Goal: Communication & Community: Connect with others

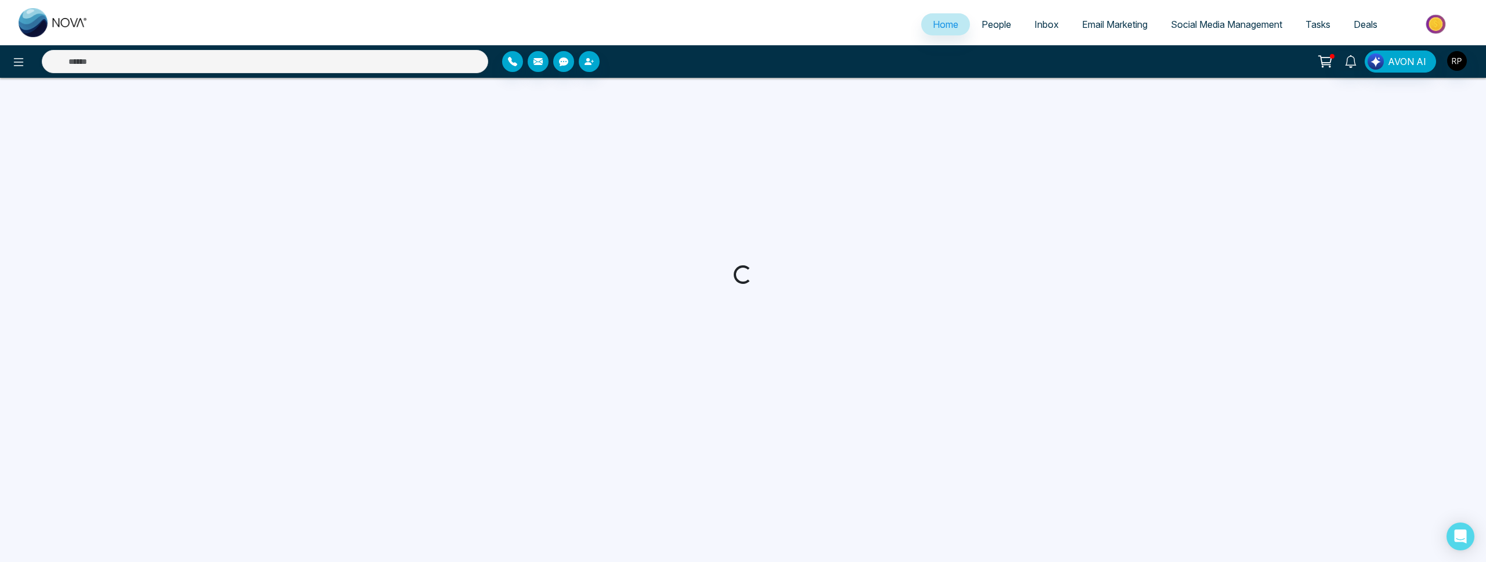
select select "*"
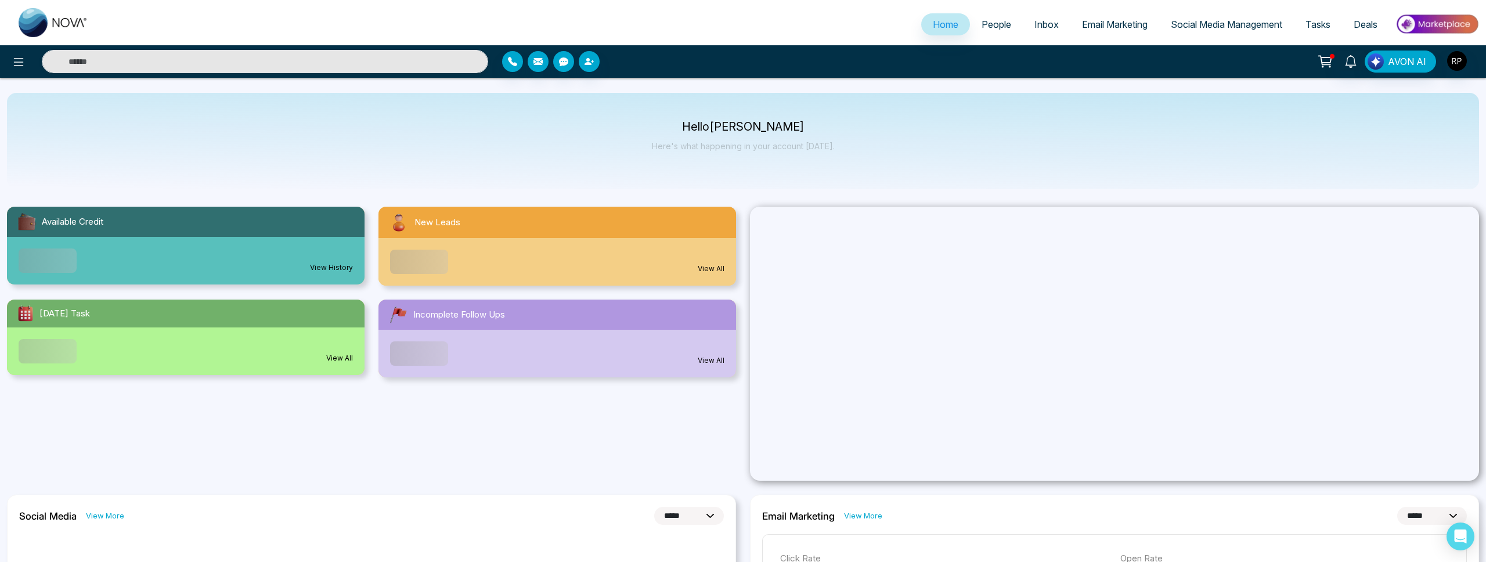
scroll to position [1, 0]
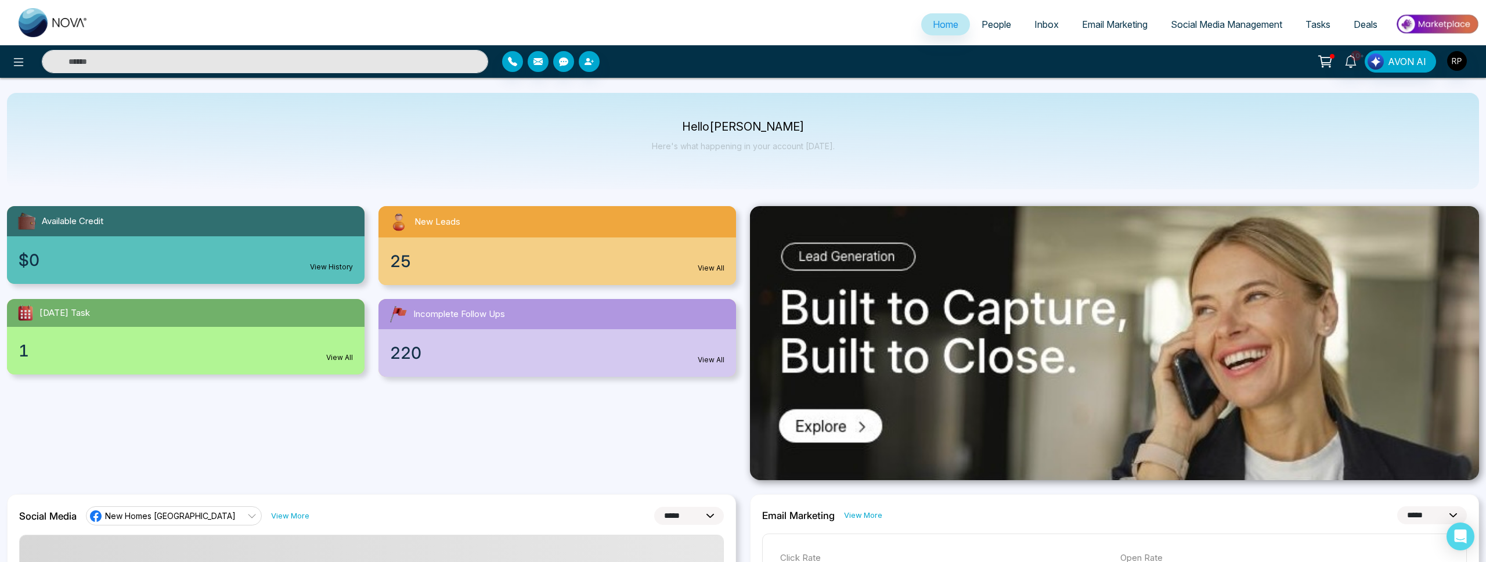
click at [996, 16] on link "People" at bounding box center [996, 24] width 53 height 22
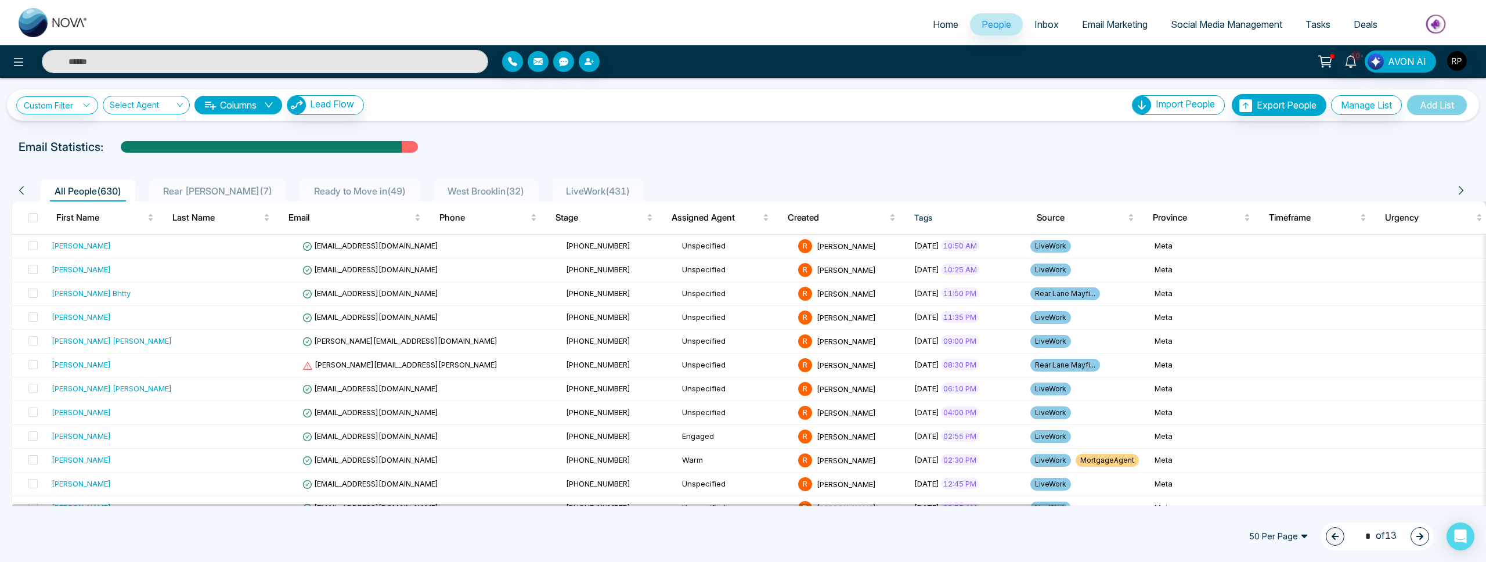
click at [578, 193] on span "LiveWork ( 431 )" at bounding box center [597, 191] width 73 height 12
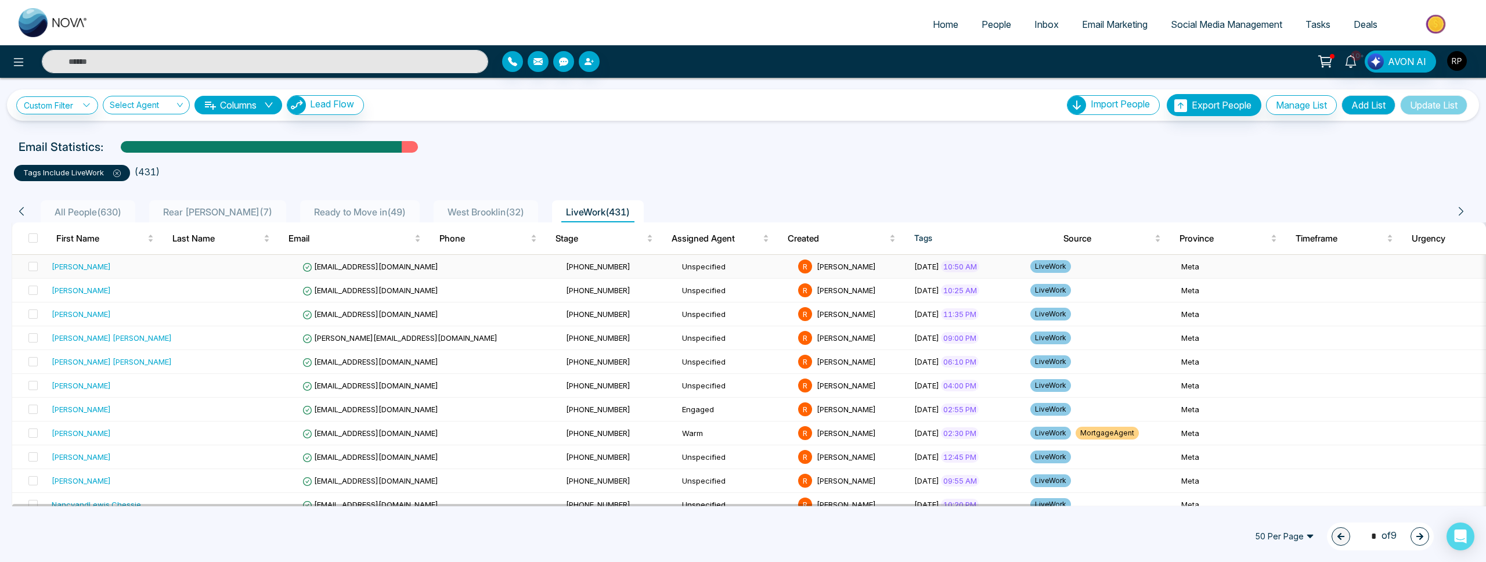
click at [86, 264] on div "[PERSON_NAME]" at bounding box center [81, 267] width 59 height 12
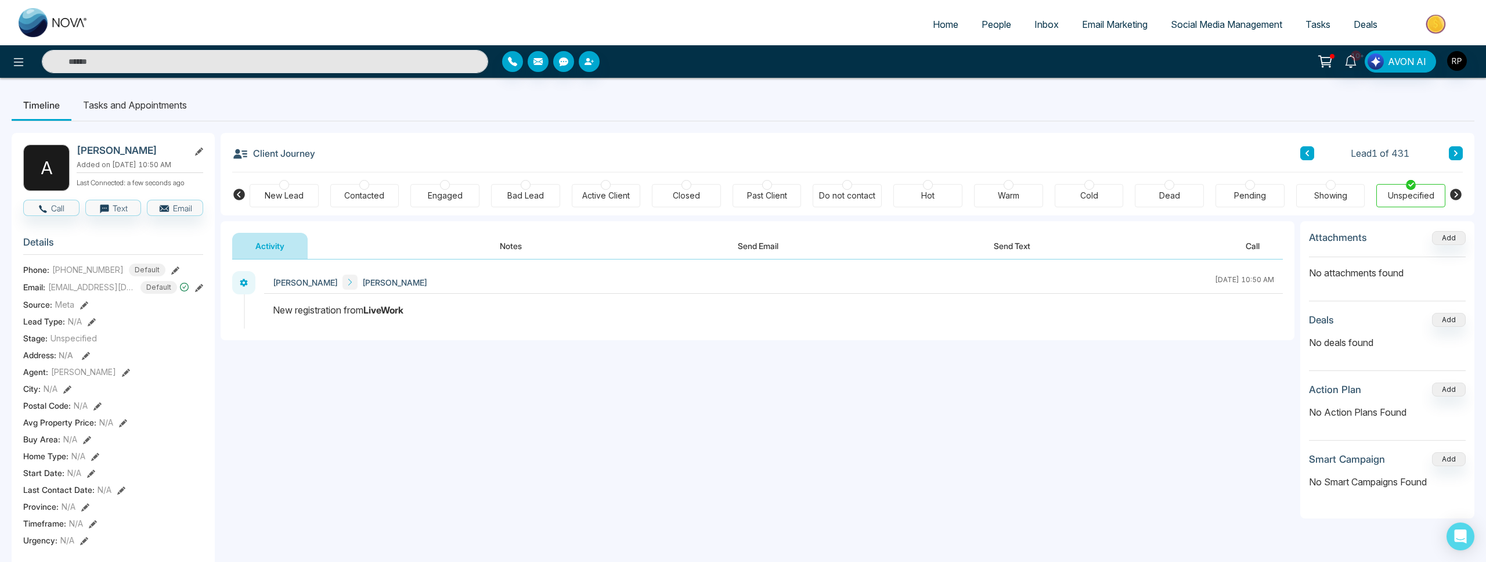
click at [199, 292] on icon at bounding box center [199, 288] width 8 height 8
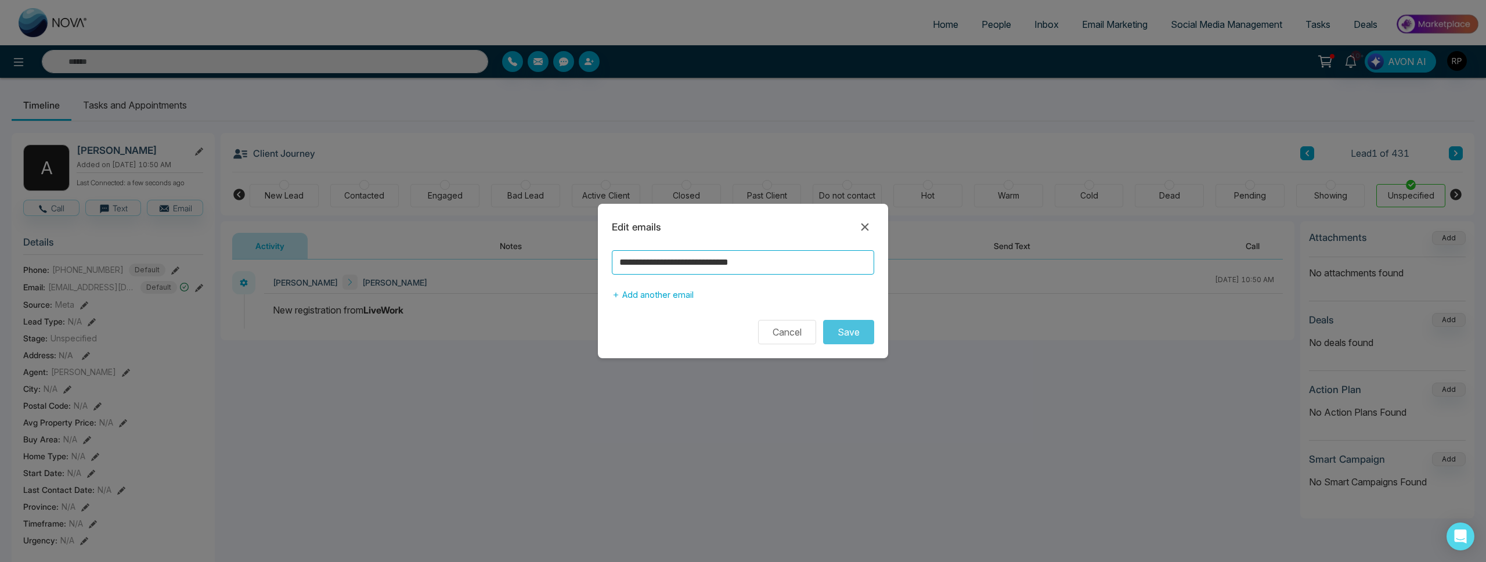
click at [811, 265] on input "**********" at bounding box center [743, 262] width 262 height 24
click at [863, 226] on icon at bounding box center [865, 227] width 14 height 14
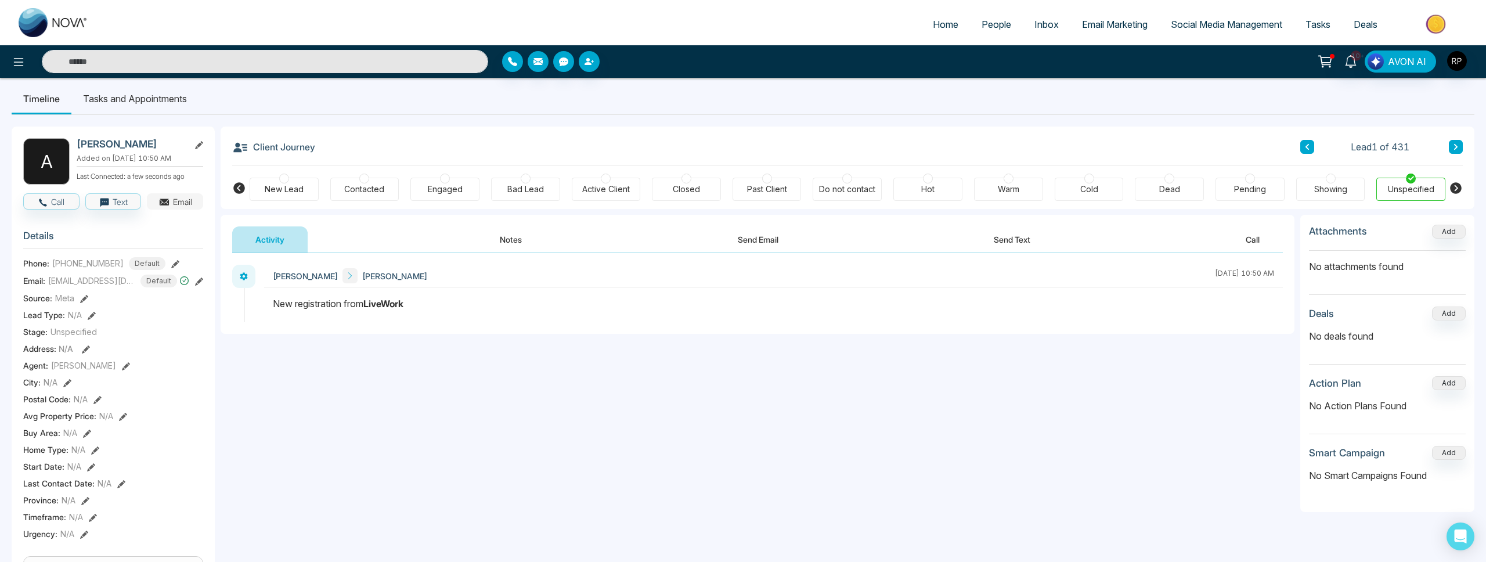
click at [175, 207] on button "Email" at bounding box center [175, 201] width 56 height 16
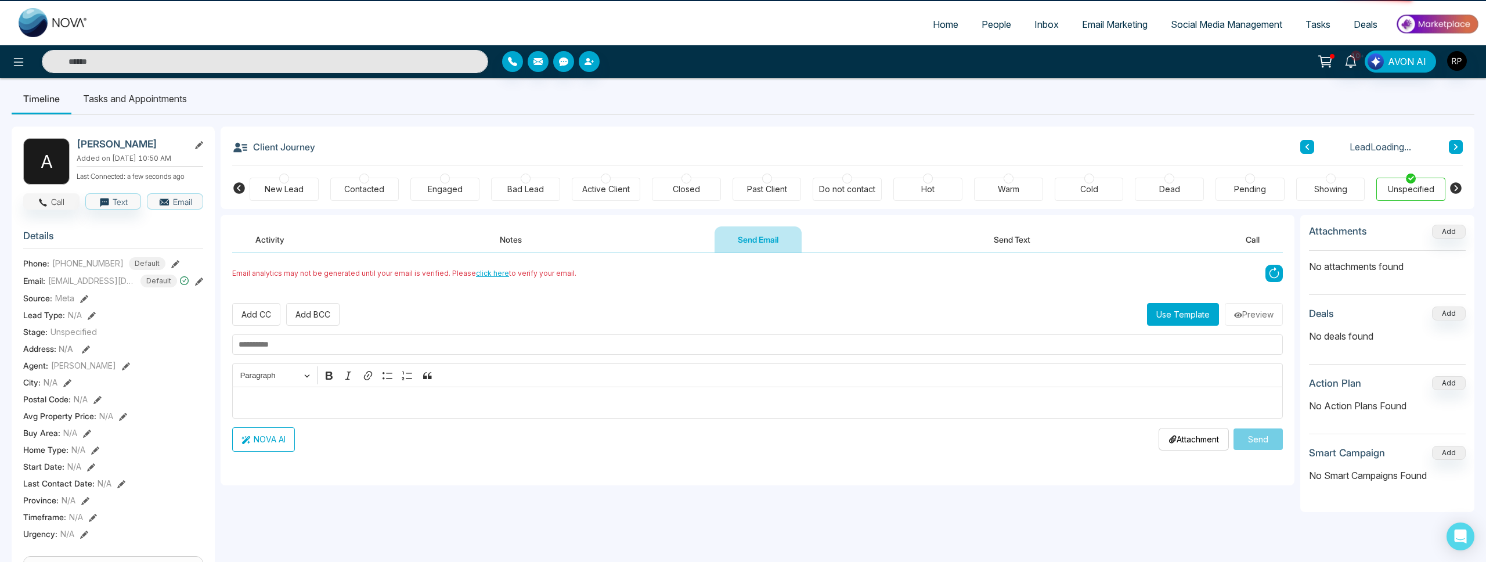
scroll to position [2, 0]
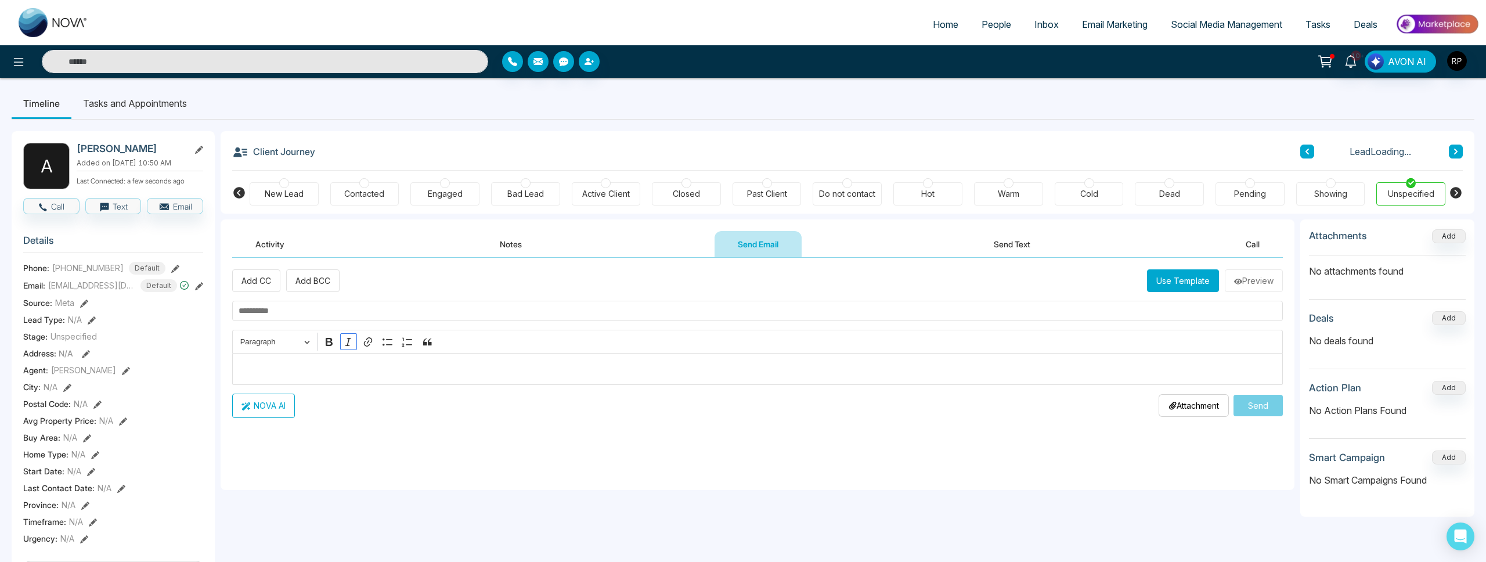
click at [344, 347] on icon "Editor toolbar" at bounding box center [348, 342] width 12 height 12
click at [284, 311] on input "text" at bounding box center [757, 311] width 1051 height 20
type input "*"
type input "**********"
click at [288, 374] on p "Editor editing area: main" at bounding box center [758, 369] width 1038 height 14
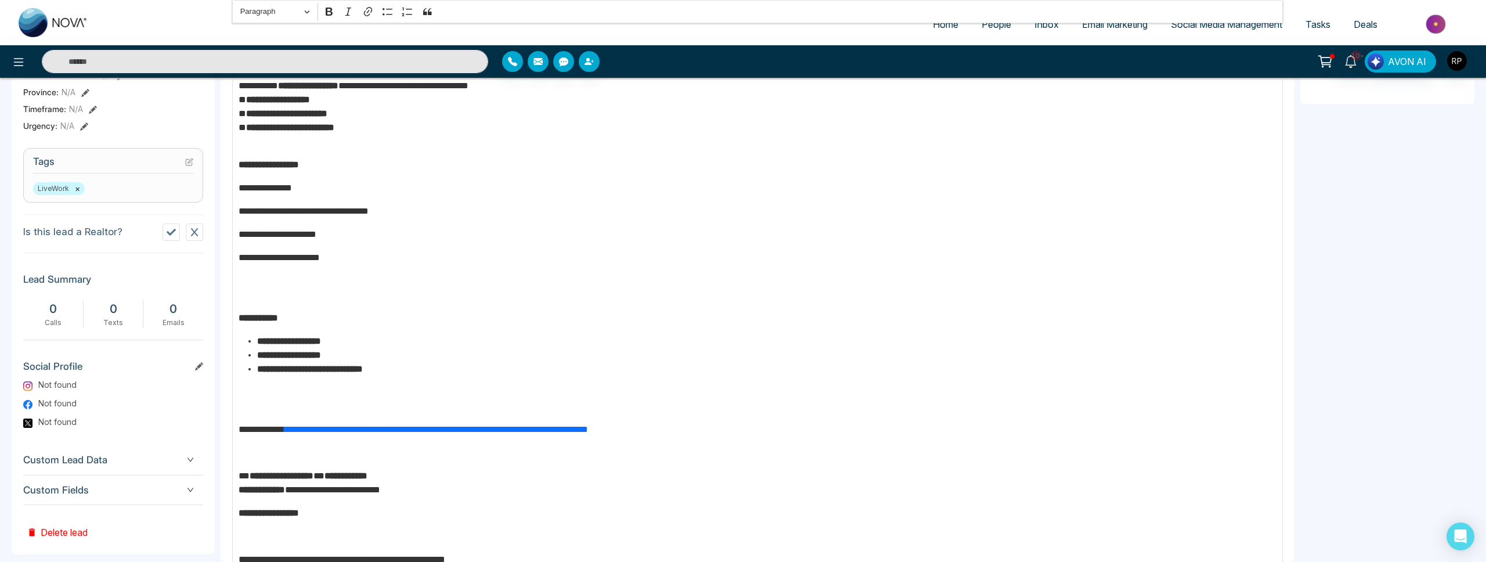
scroll to position [142, 0]
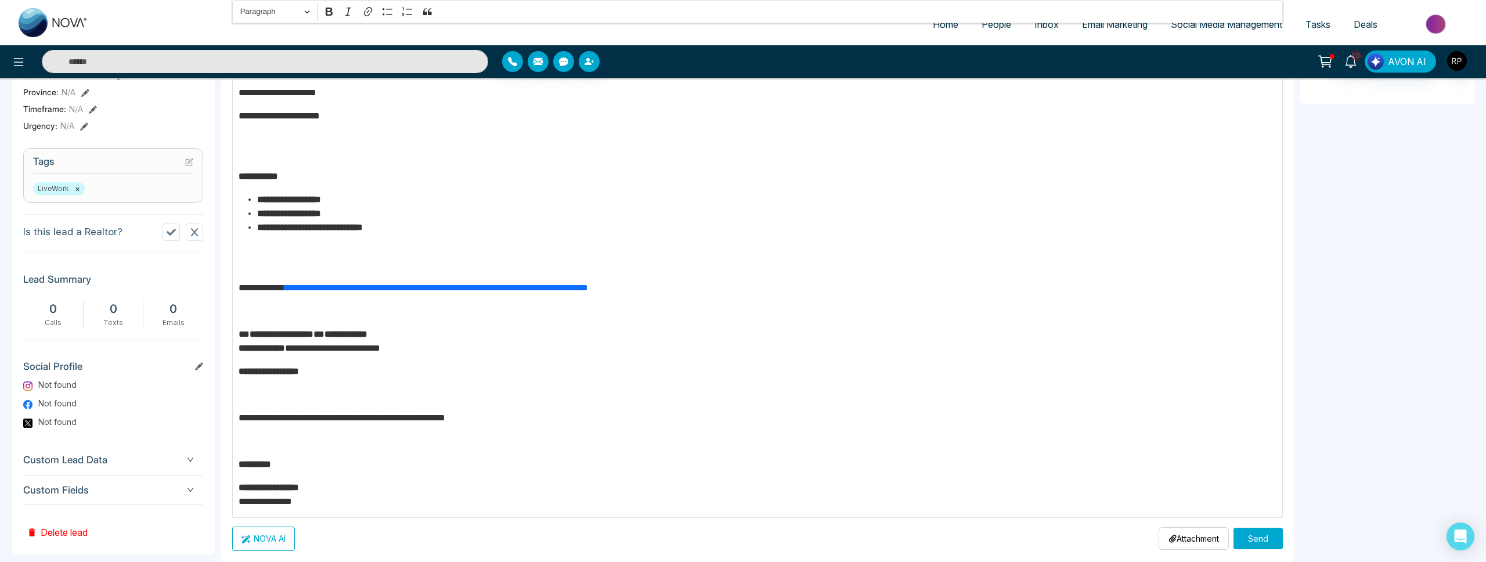
click at [1264, 540] on button "Send" at bounding box center [1258, 538] width 49 height 21
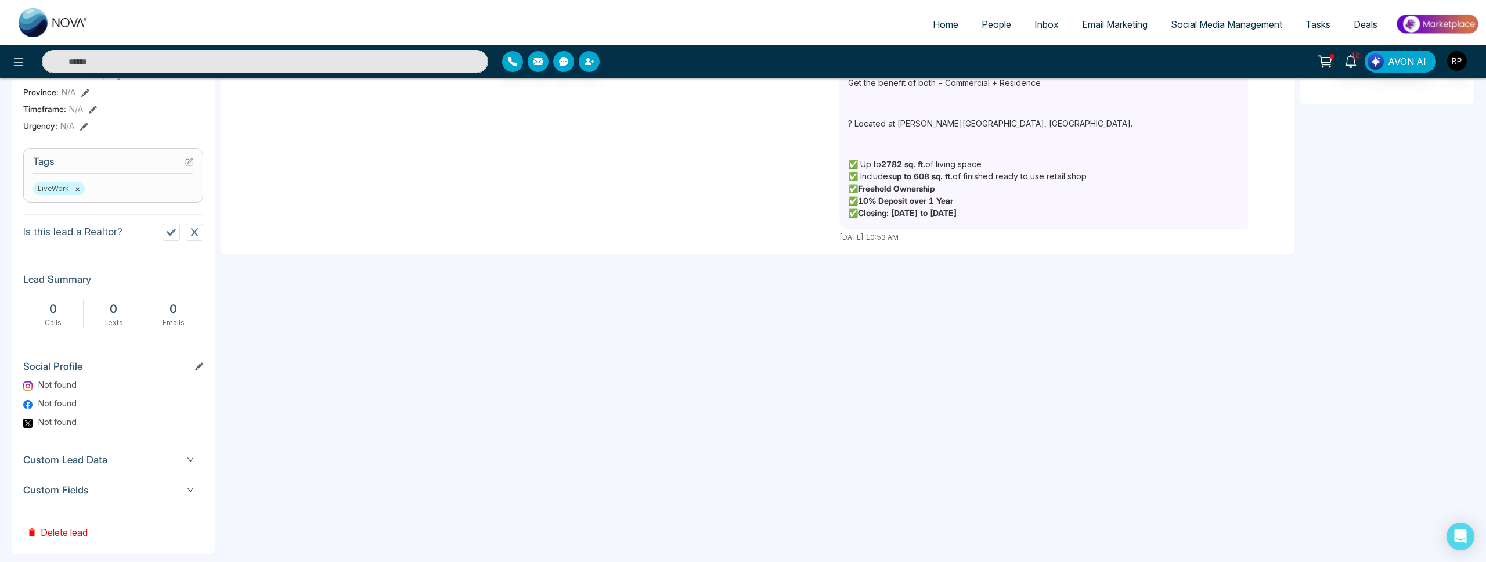
scroll to position [0, 0]
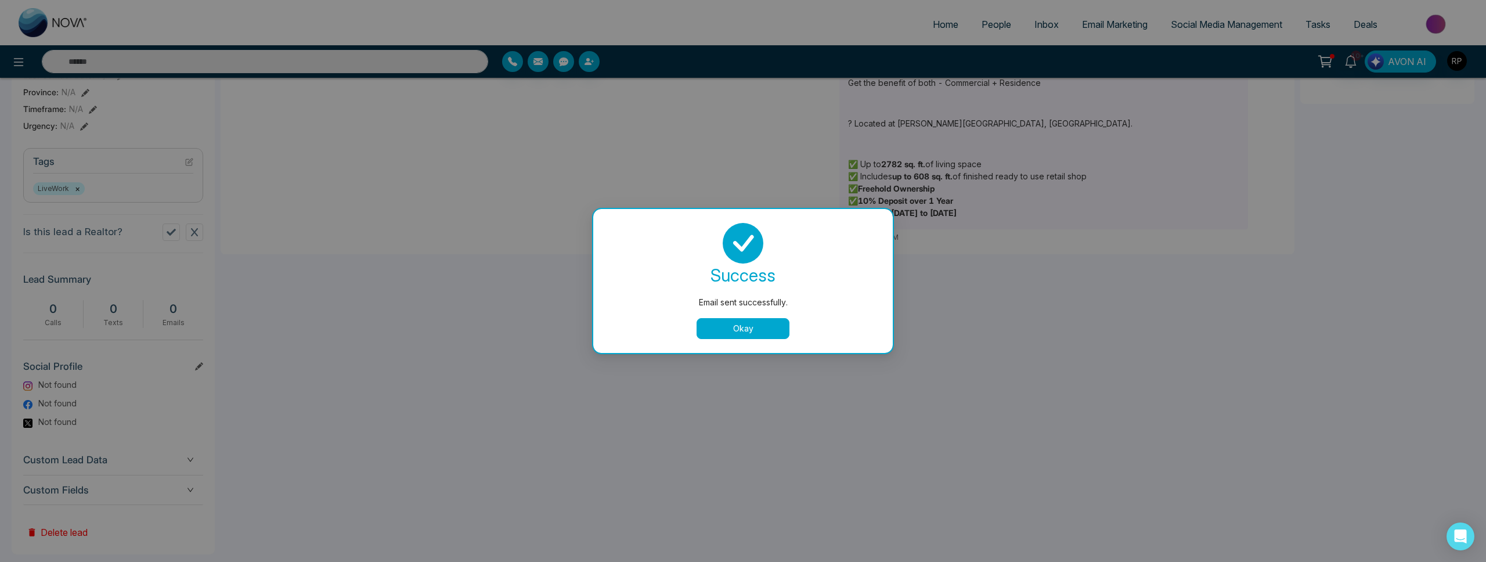
click at [782, 326] on button "Okay" at bounding box center [743, 328] width 93 height 21
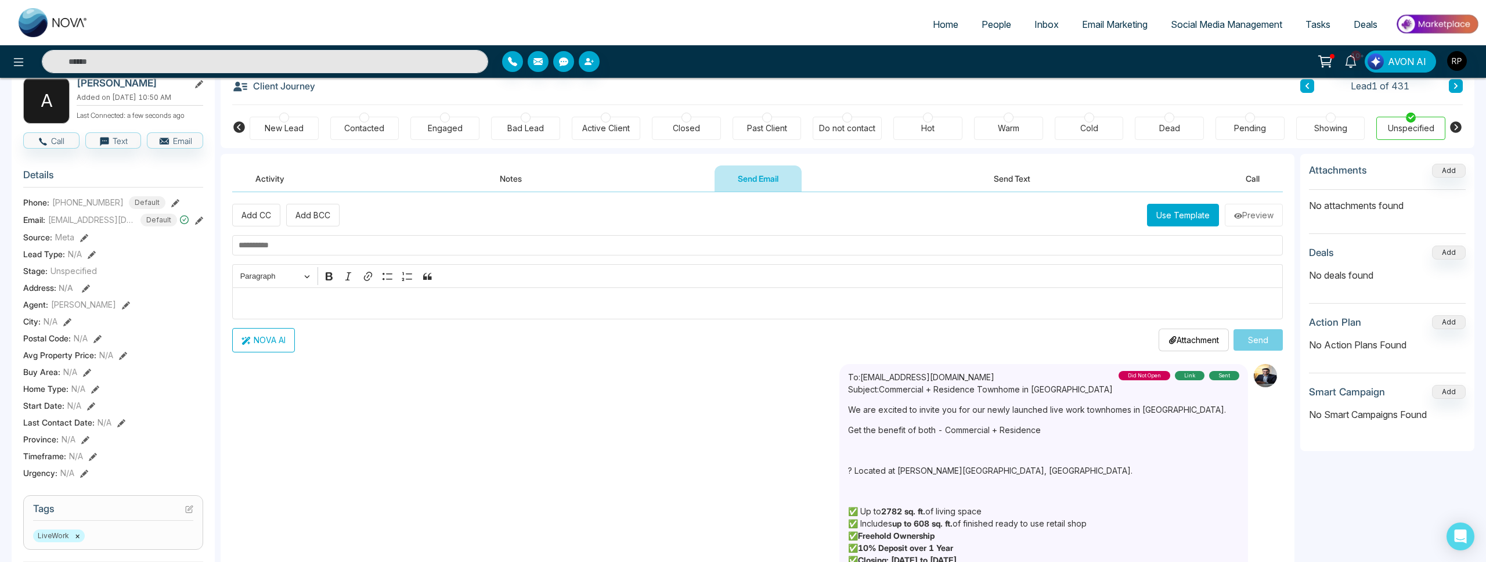
scroll to position [60, 0]
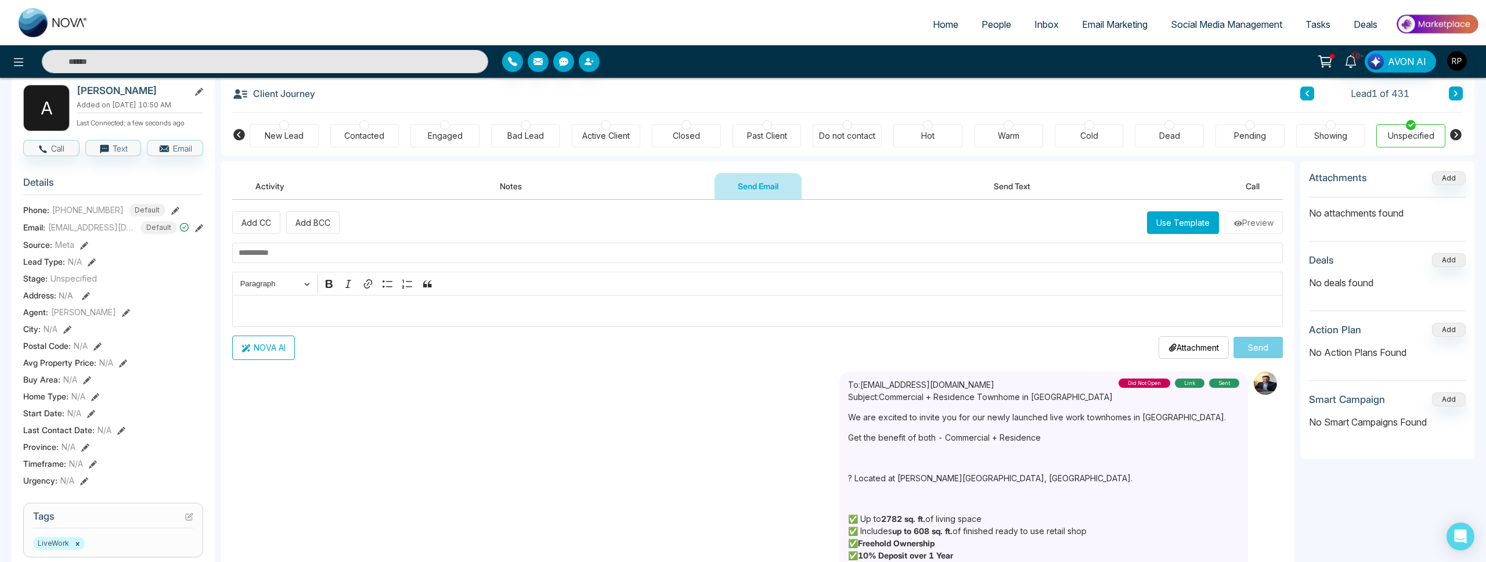
click at [520, 189] on button "Notes" at bounding box center [511, 186] width 68 height 26
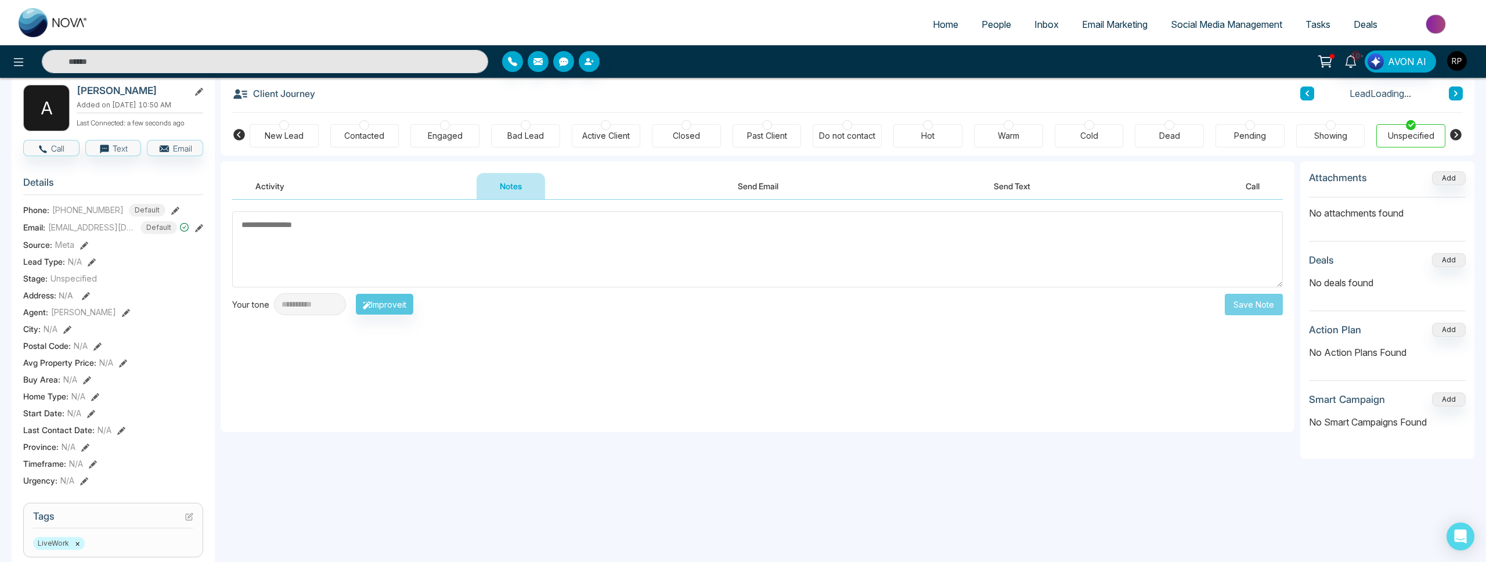
click at [741, 181] on button "Send Email" at bounding box center [758, 186] width 87 height 26
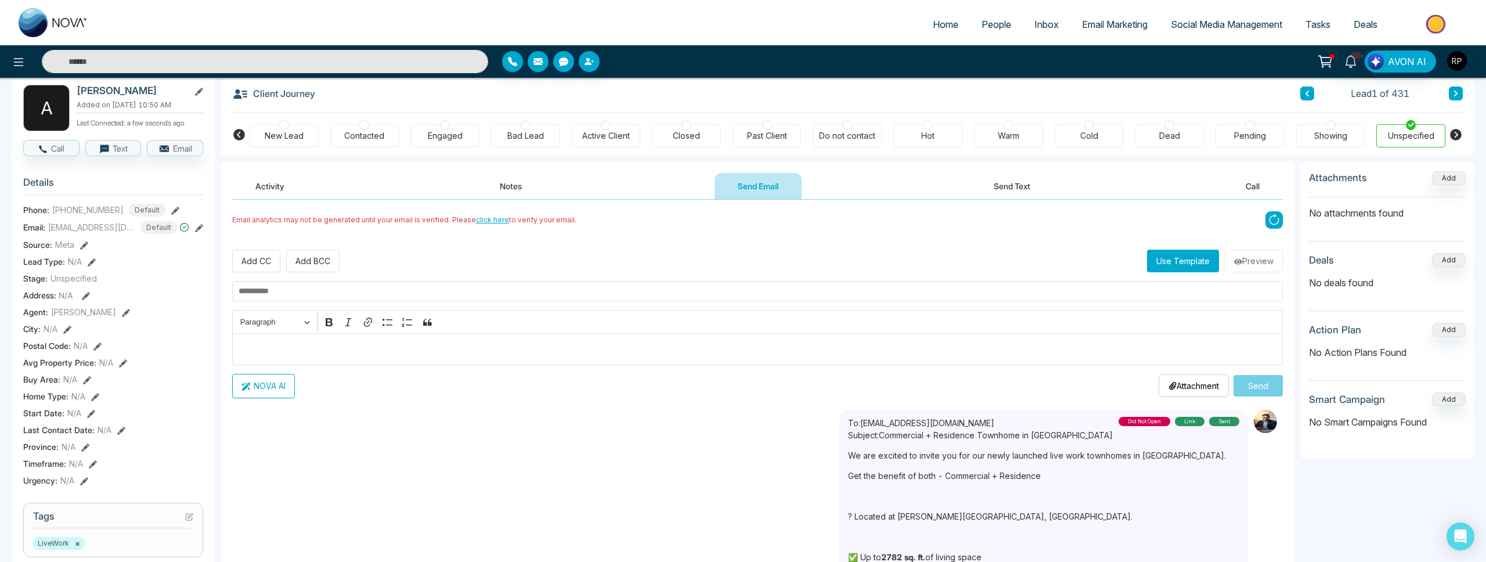
drag, startPoint x: 479, startPoint y: 209, endPoint x: 501, endPoint y: 210, distance: 22.1
click at [479, 209] on div "**********" at bounding box center [758, 423] width 1074 height 447
click at [508, 196] on button "Notes" at bounding box center [511, 186] width 68 height 26
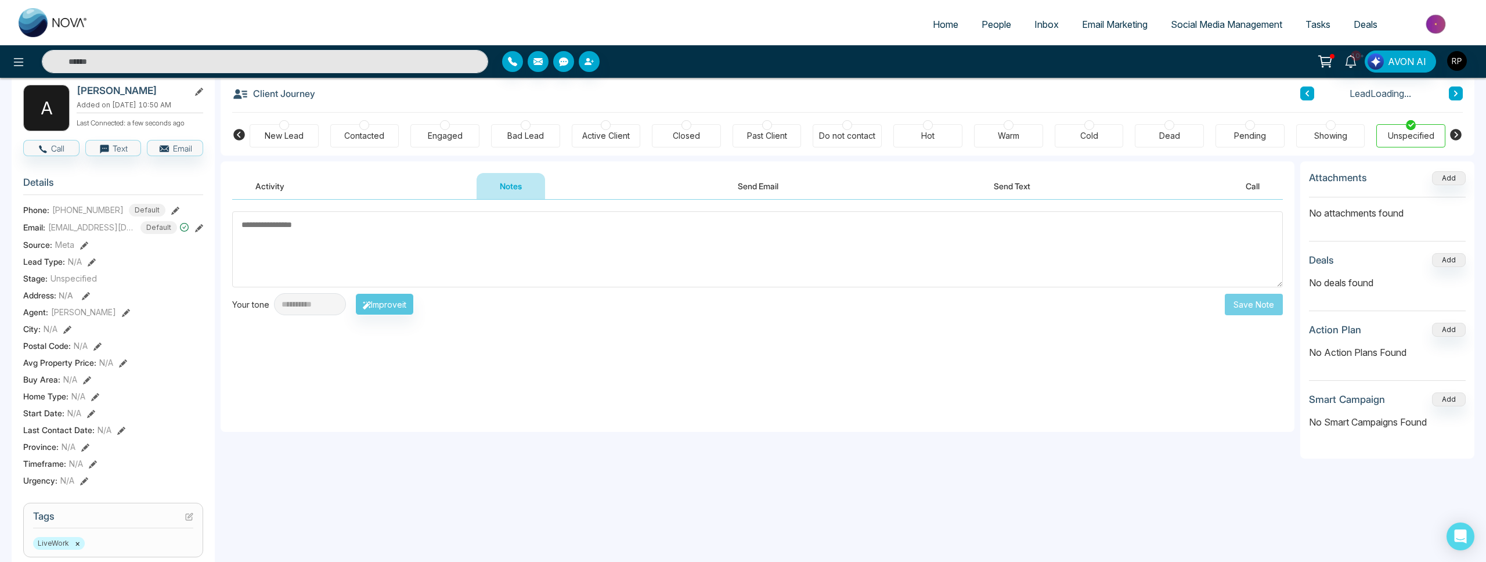
click at [259, 190] on button "Activity" at bounding box center [269, 186] width 75 height 26
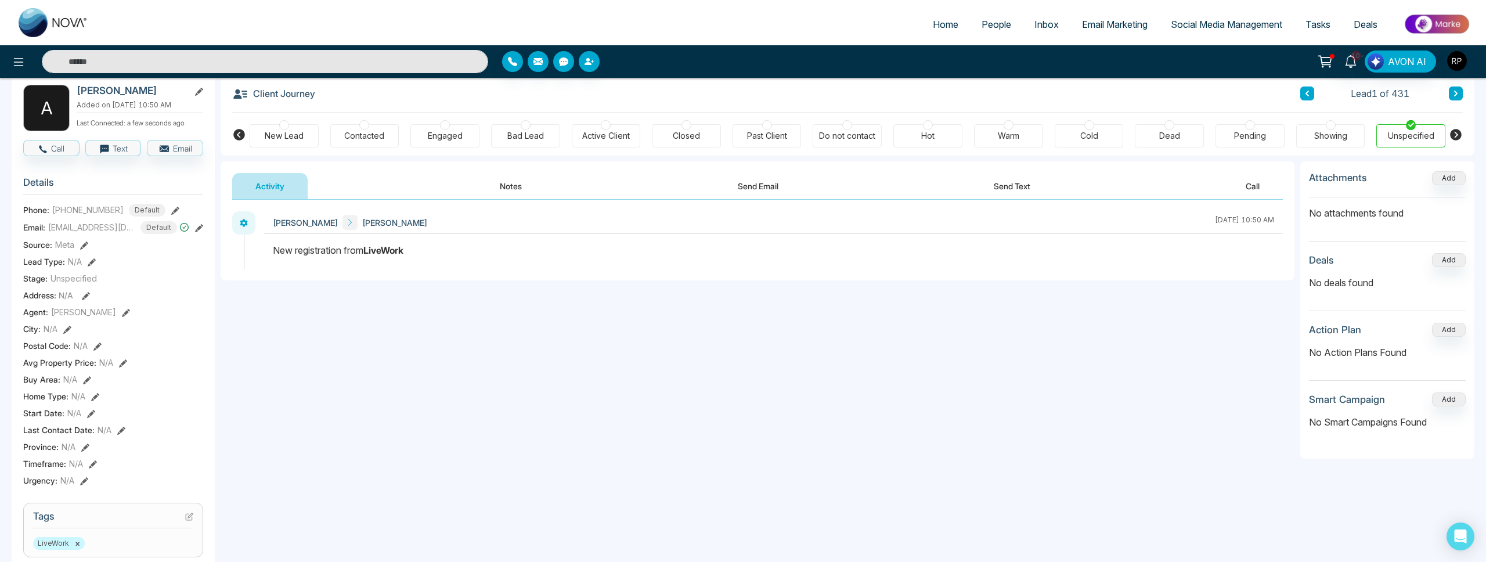
drag, startPoint x: 751, startPoint y: 178, endPoint x: 567, endPoint y: 188, distance: 184.9
click at [751, 178] on button "Send Email" at bounding box center [758, 186] width 87 height 26
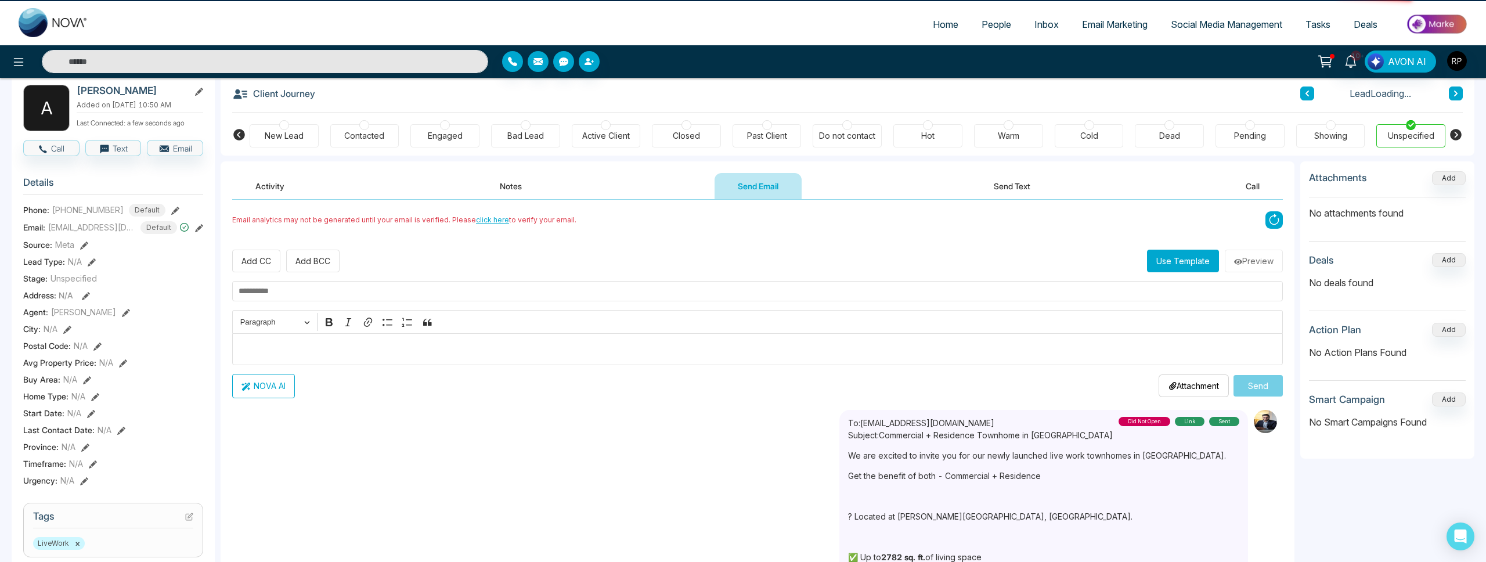
drag, startPoint x: 471, startPoint y: 187, endPoint x: 507, endPoint y: 187, distance: 36.0
click at [480, 187] on div "Activity Notes Send Email Send Text Call" at bounding box center [757, 186] width 1051 height 27
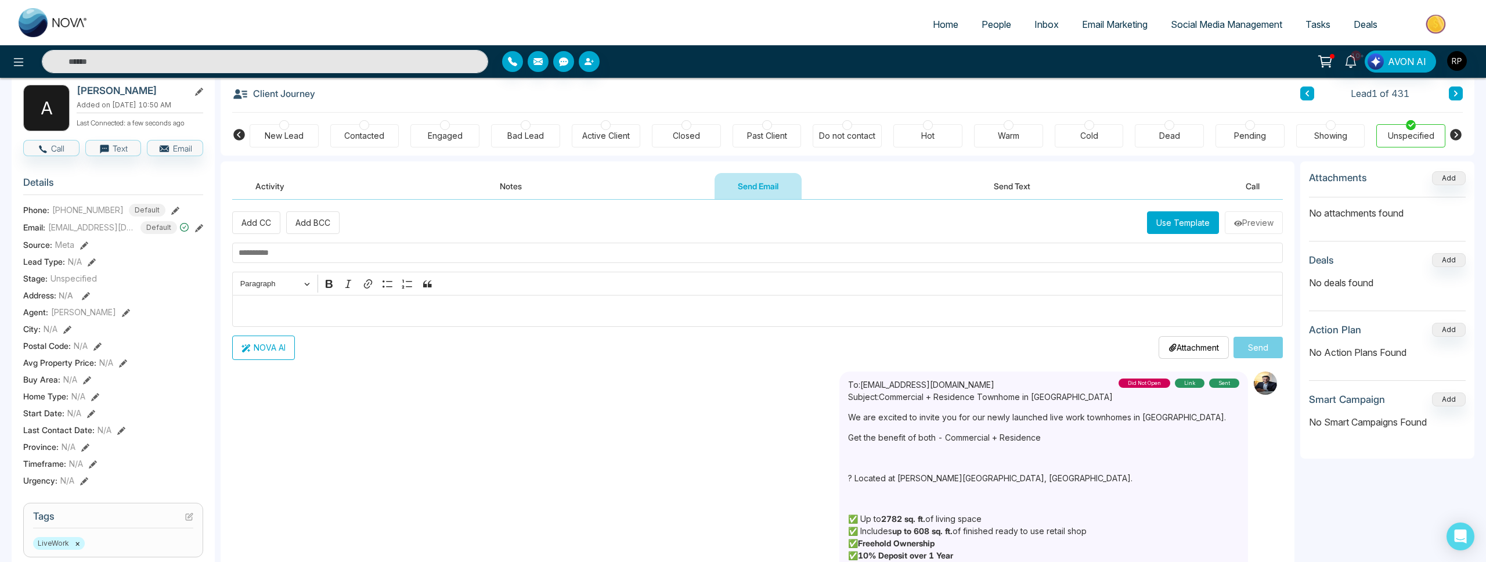
click at [784, 187] on button "Send Email" at bounding box center [758, 186] width 87 height 26
click at [489, 192] on button "Notes" at bounding box center [511, 186] width 68 height 26
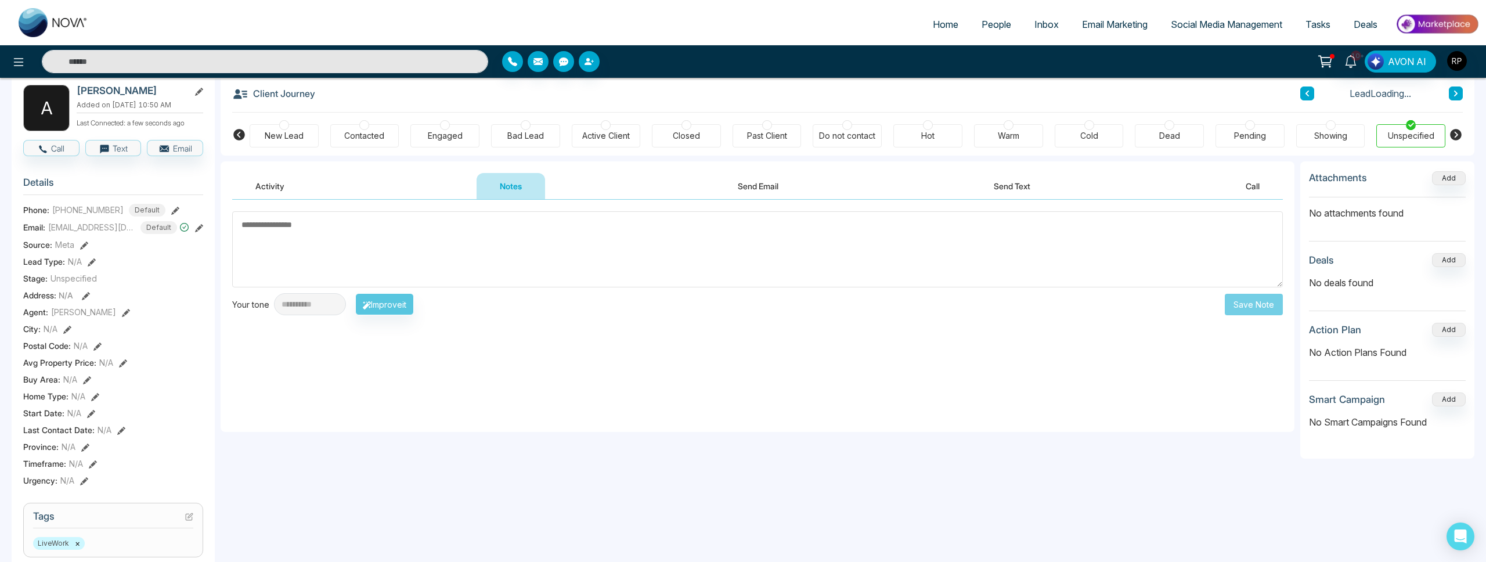
click at [758, 189] on button "Send Email" at bounding box center [758, 186] width 87 height 26
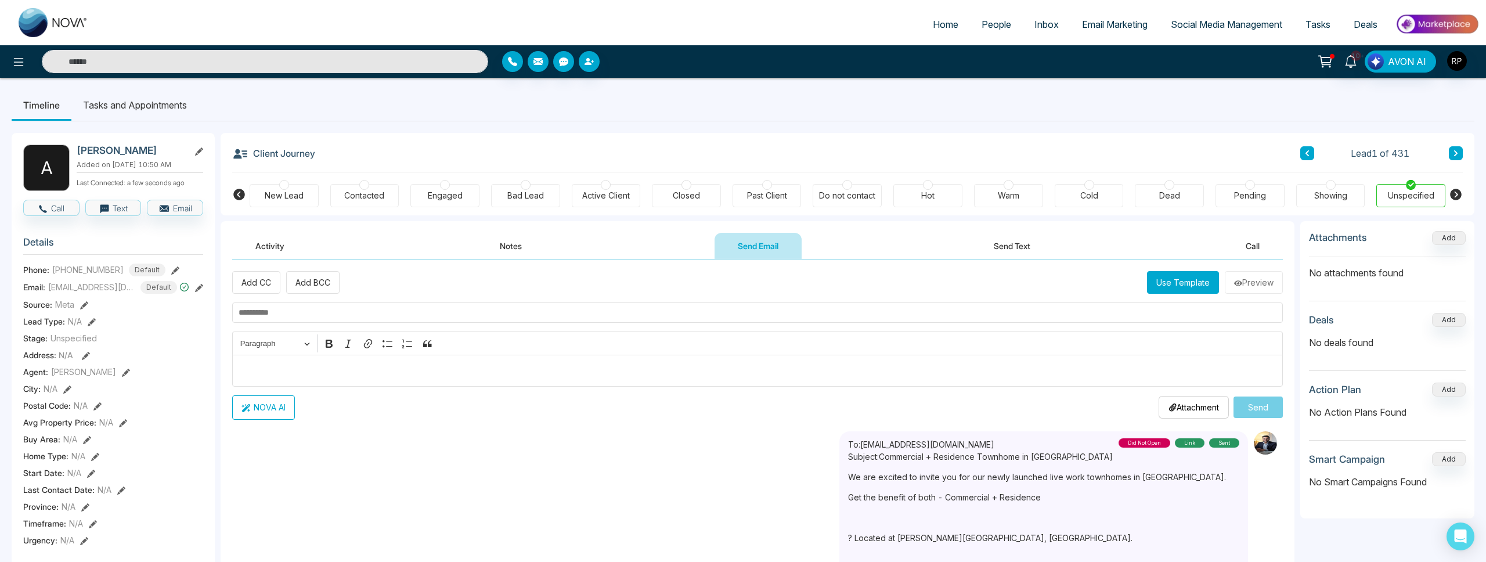
click at [481, 237] on button "Notes" at bounding box center [511, 246] width 68 height 26
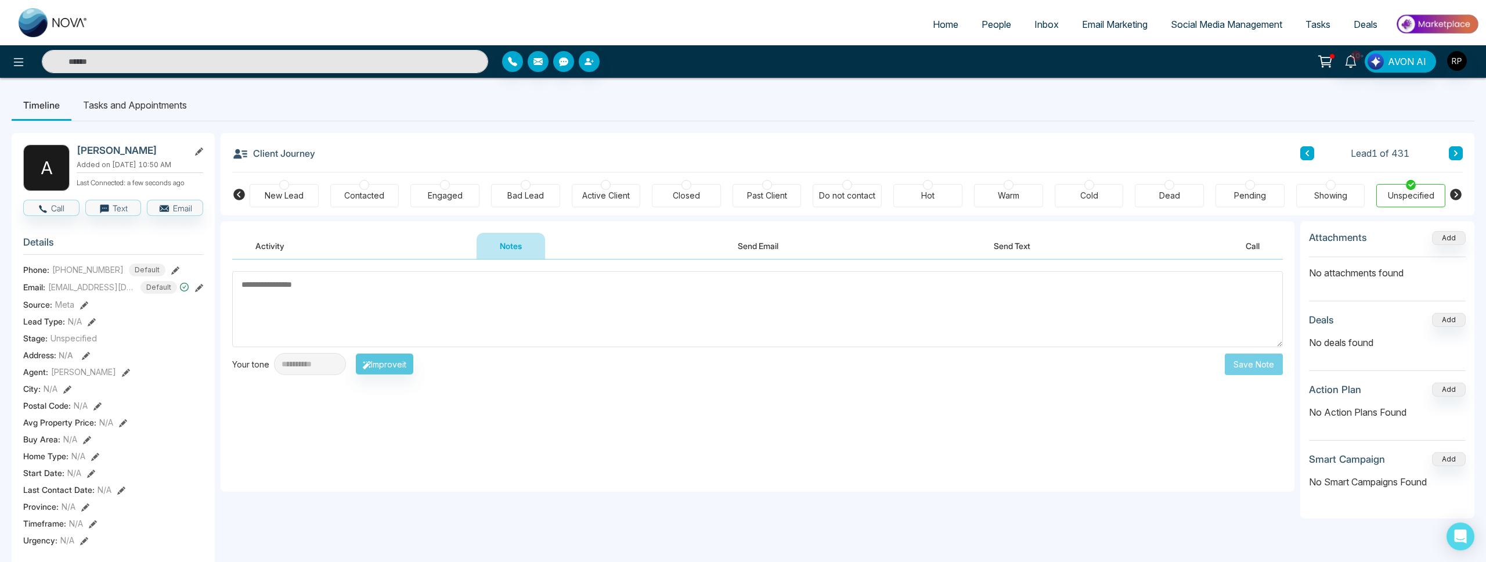
click at [762, 241] on button "Send Email" at bounding box center [758, 246] width 87 height 26
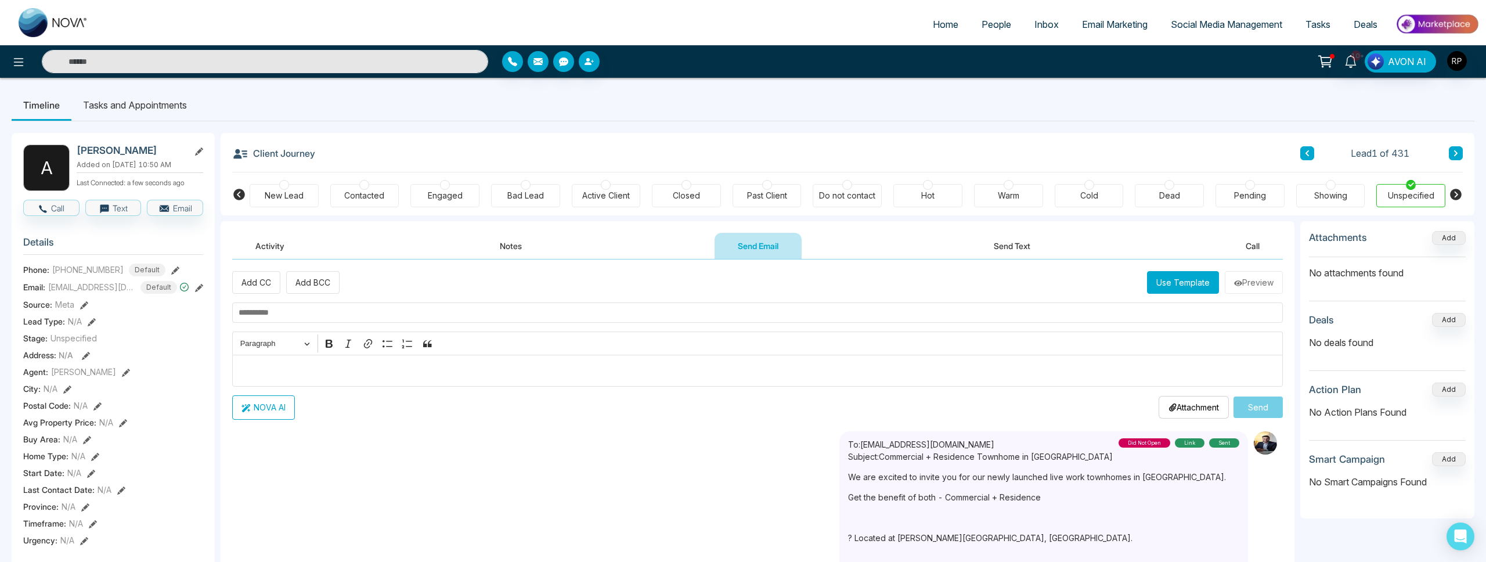
drag, startPoint x: 456, startPoint y: 246, endPoint x: 502, endPoint y: 247, distance: 46.5
click at [459, 246] on div "Activity Notes Send Email Send Text Call" at bounding box center [757, 246] width 1051 height 27
drag, startPoint x: 507, startPoint y: 247, endPoint x: 657, endPoint y: 248, distance: 150.3
click at [509, 247] on button "Notes" at bounding box center [511, 246] width 68 height 26
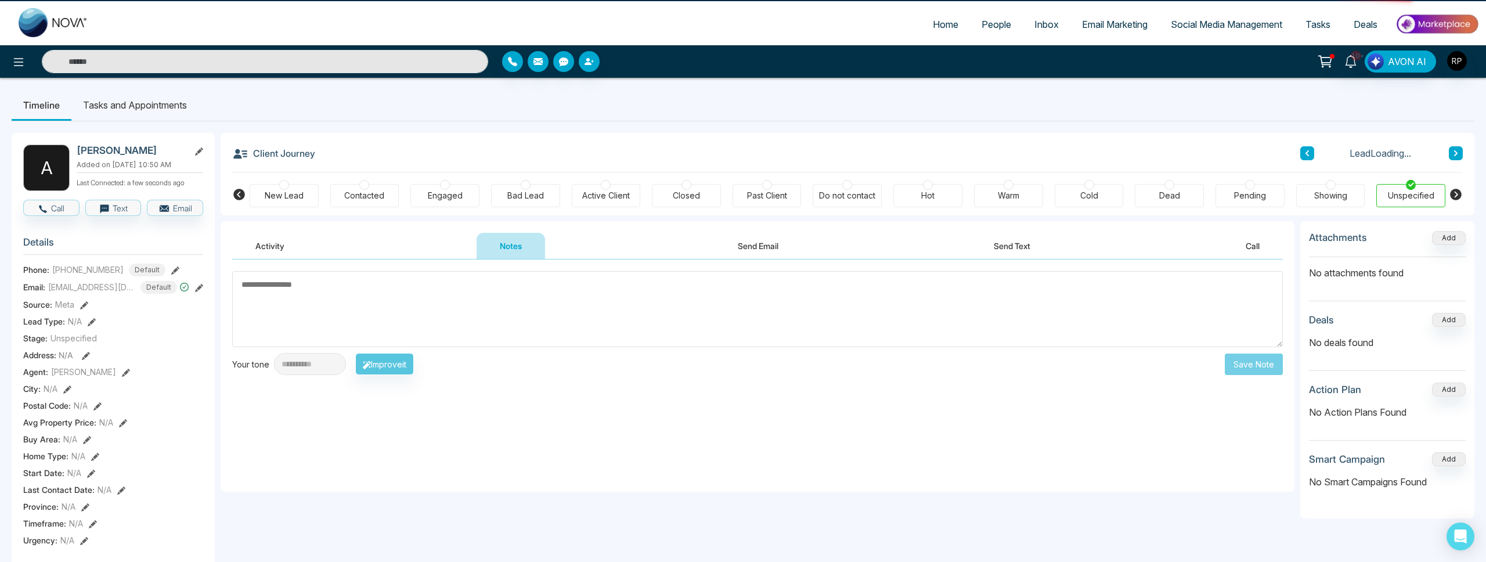
click at [740, 246] on button "Send Email" at bounding box center [758, 246] width 87 height 26
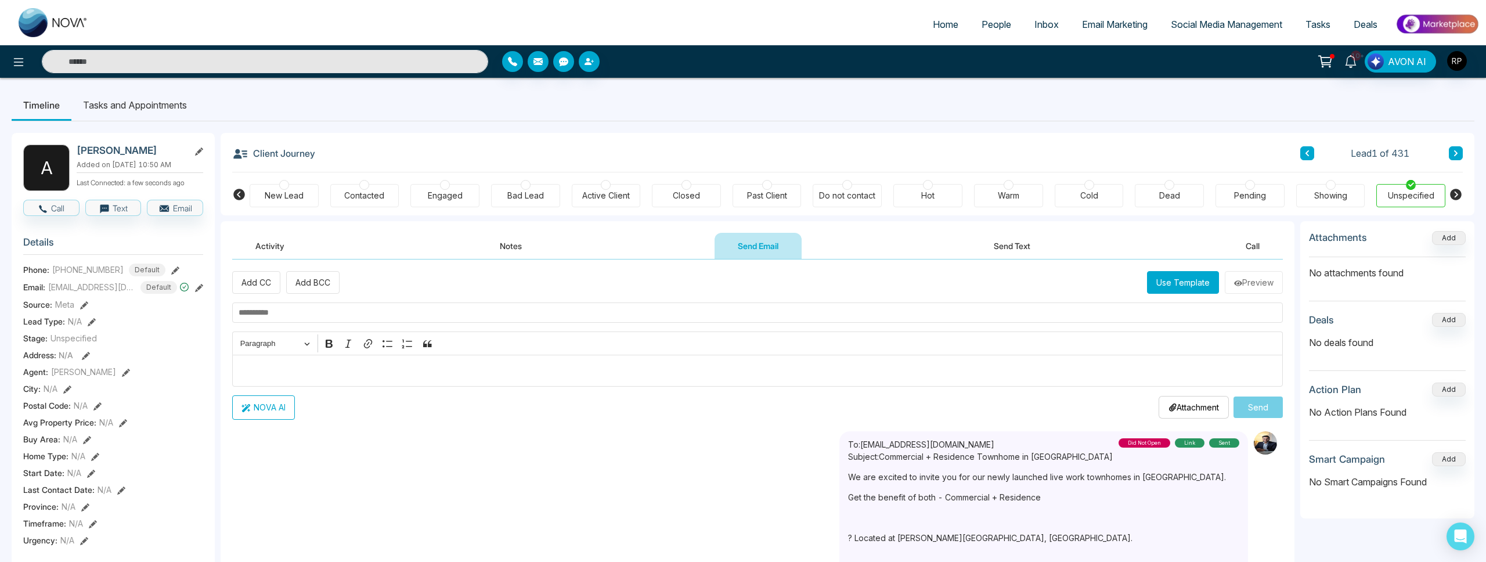
scroll to position [10, 0]
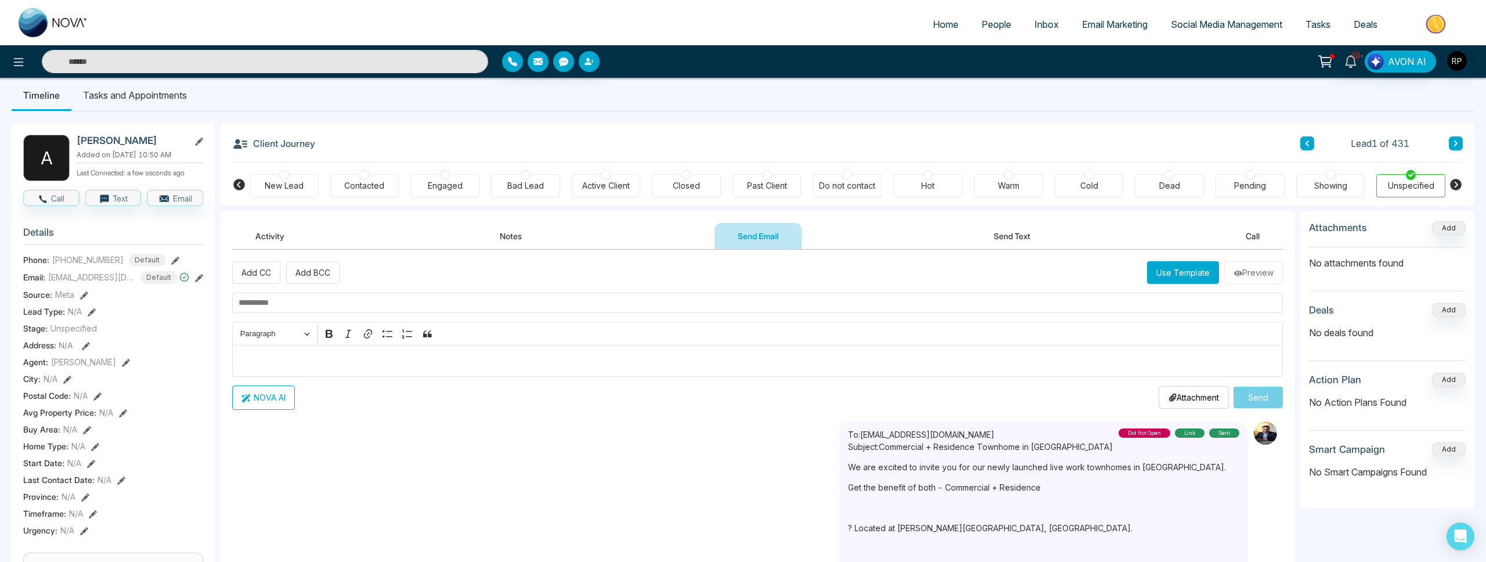
click at [1456, 138] on button at bounding box center [1456, 143] width 14 height 14
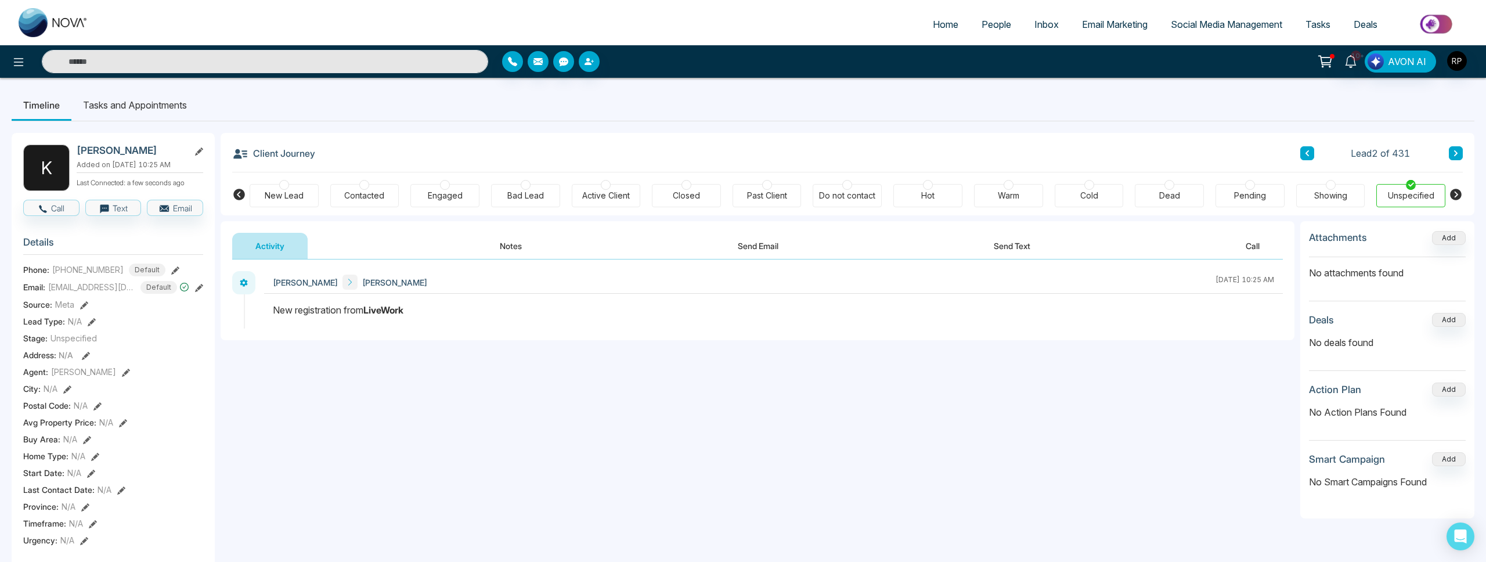
click at [196, 292] on icon at bounding box center [199, 288] width 8 height 8
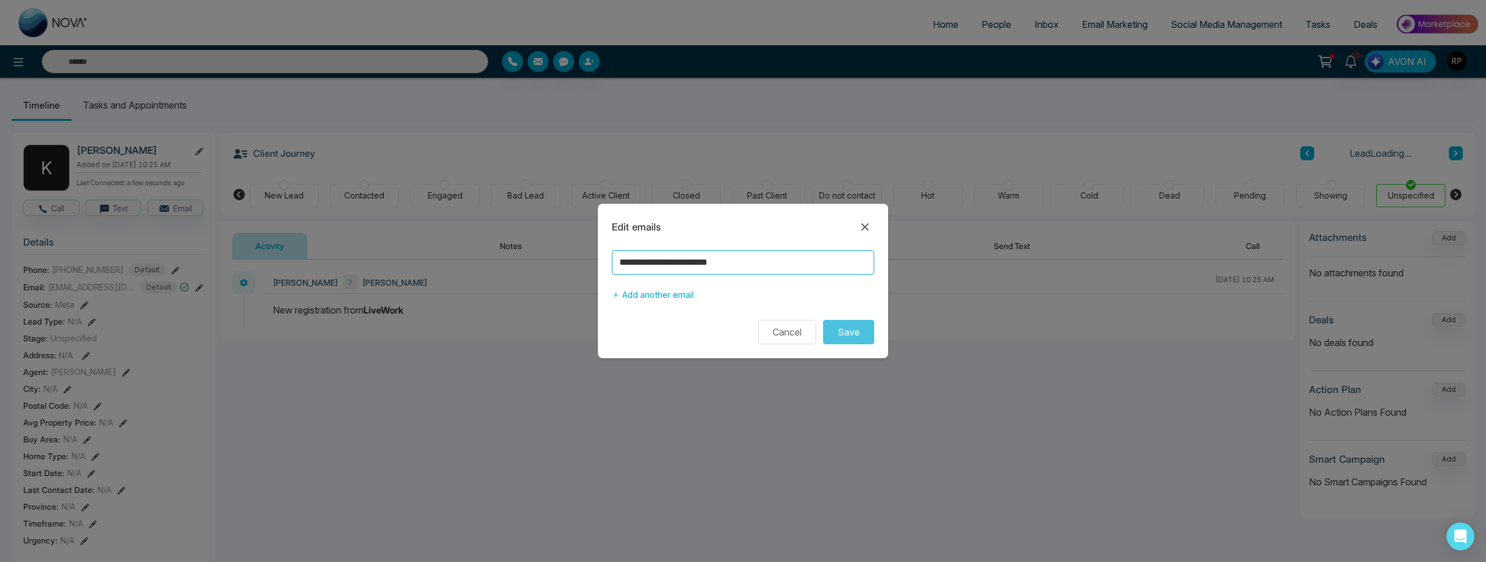
click at [791, 266] on input "**********" at bounding box center [743, 262] width 262 height 24
click at [860, 225] on icon at bounding box center [865, 227] width 14 height 14
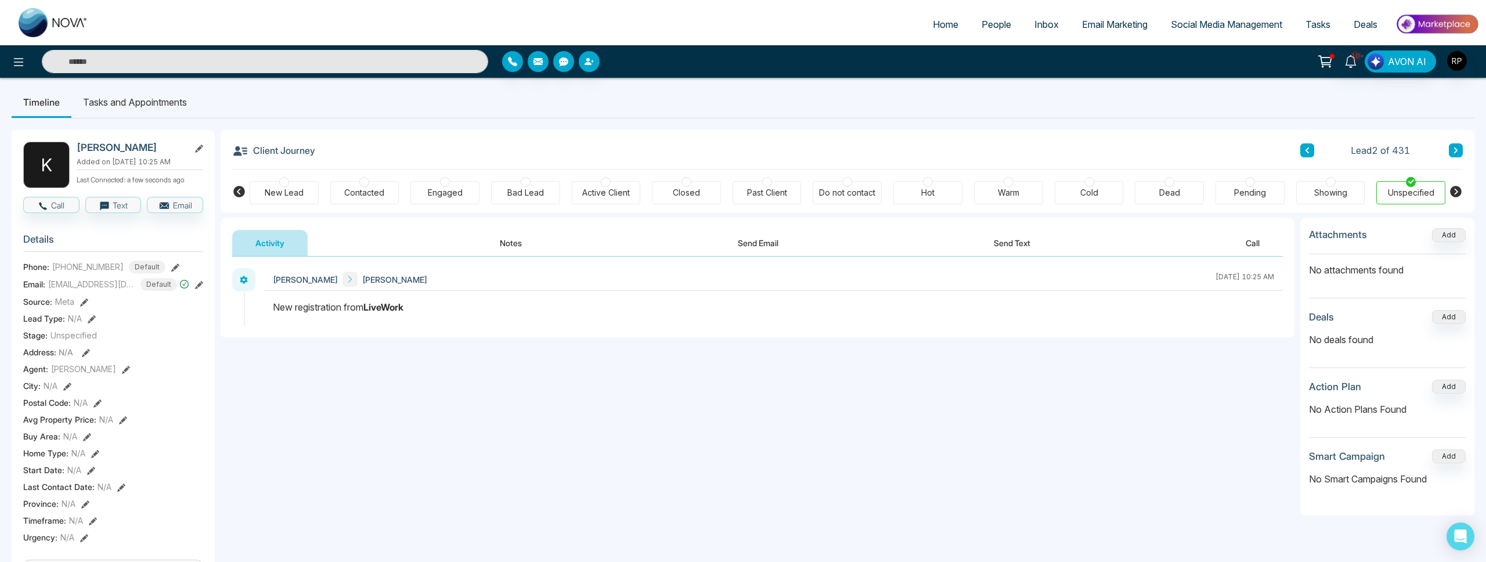
scroll to position [2, 0]
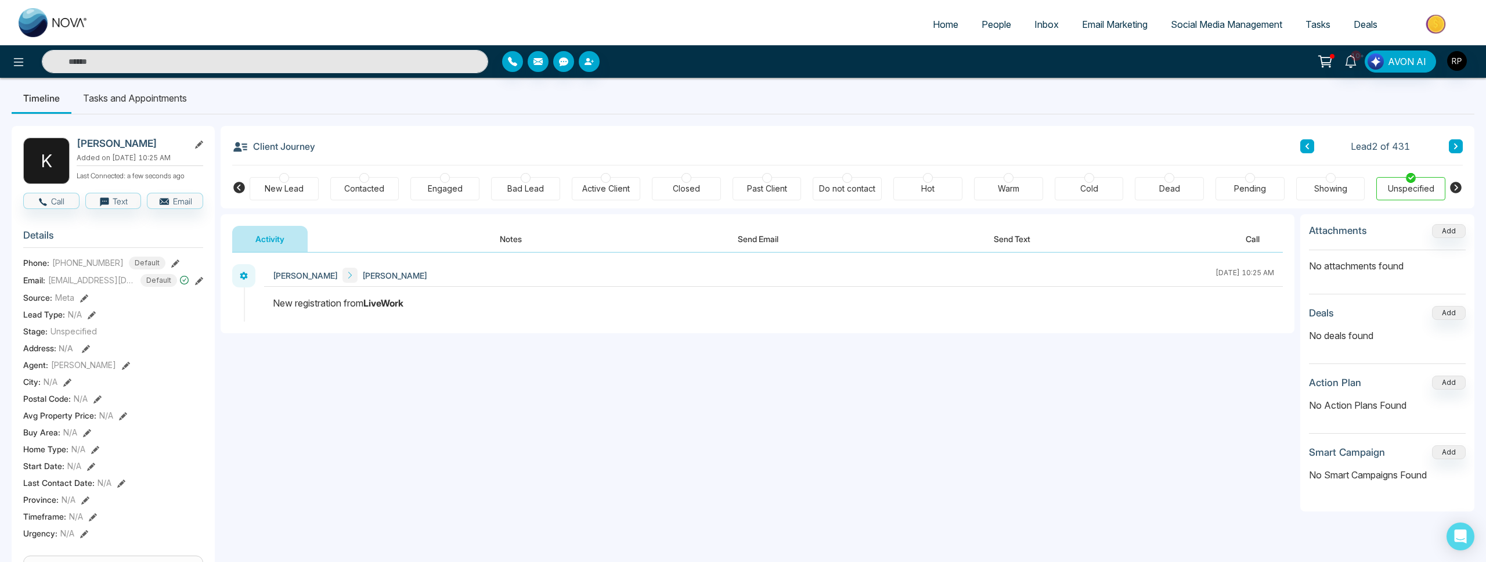
click at [497, 233] on button "Notes" at bounding box center [511, 239] width 68 height 26
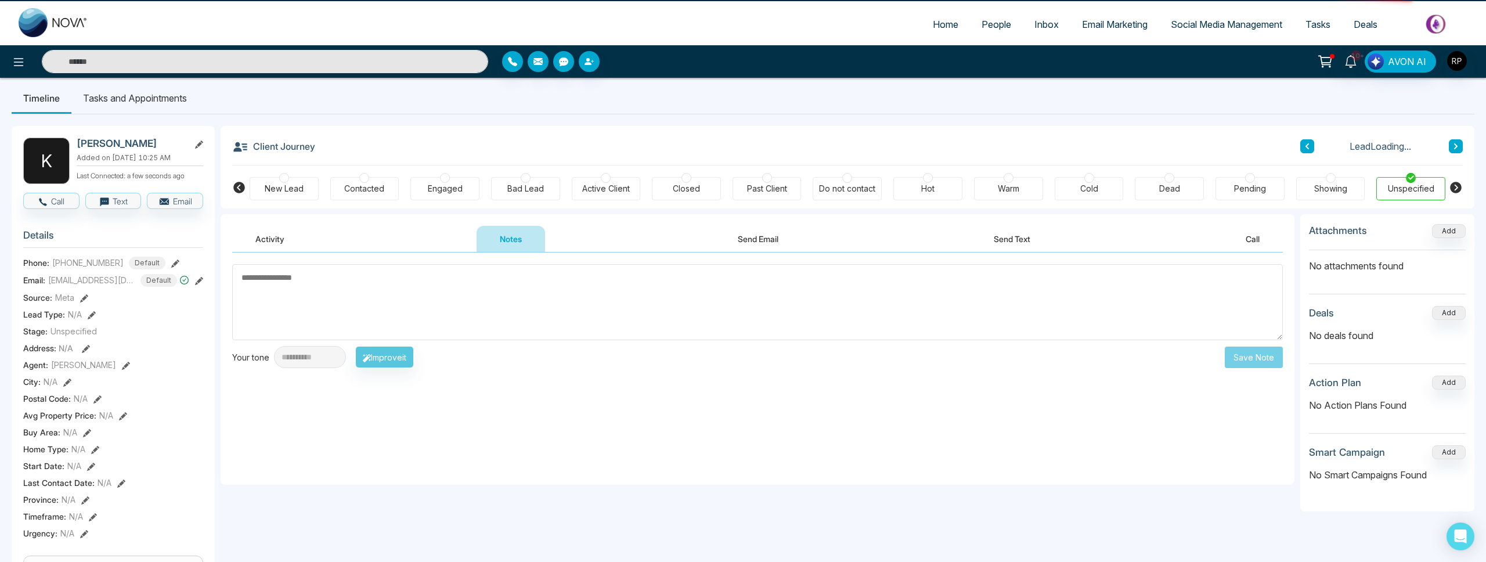
scroll to position [6, 0]
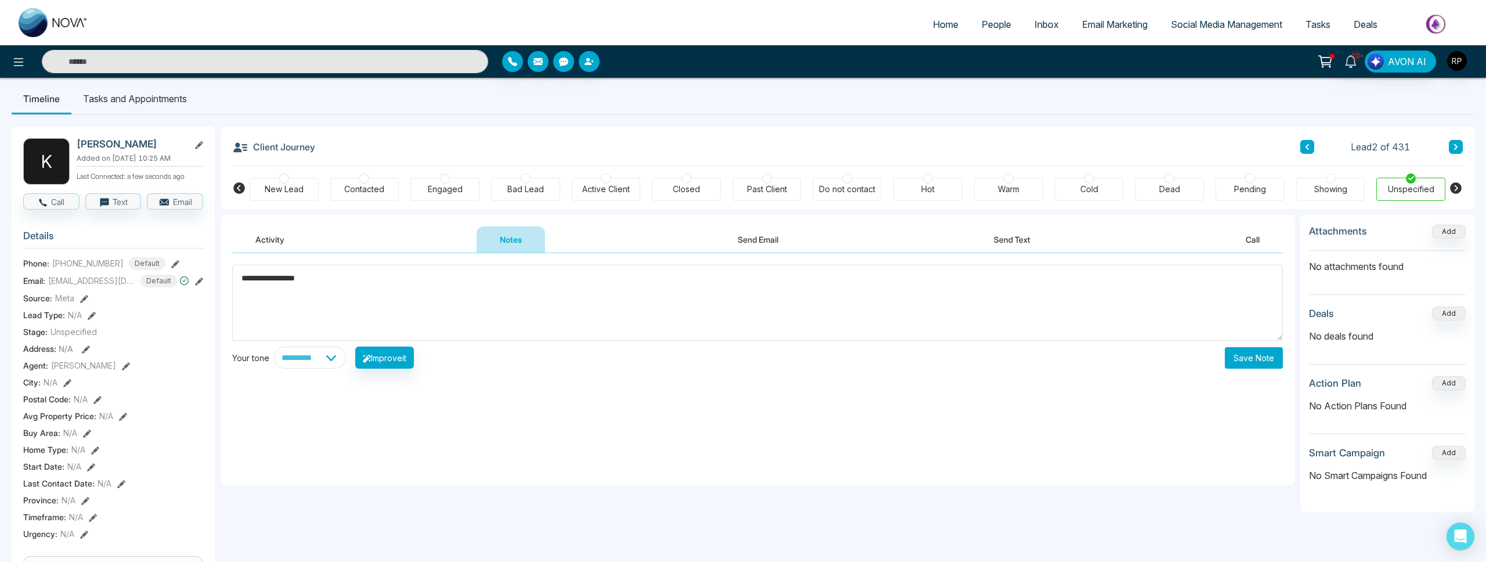
type textarea "**********"
click at [1262, 364] on button "Save Note" at bounding box center [1254, 357] width 58 height 21
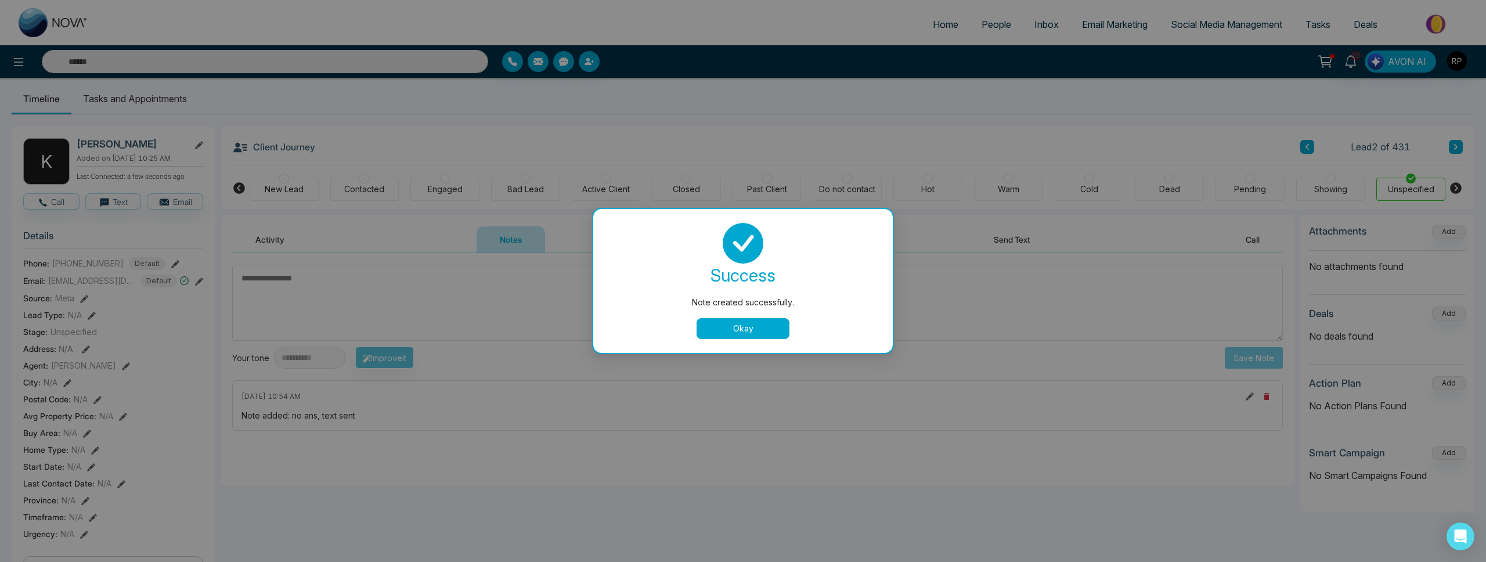
click at [764, 331] on button "Okay" at bounding box center [743, 328] width 93 height 21
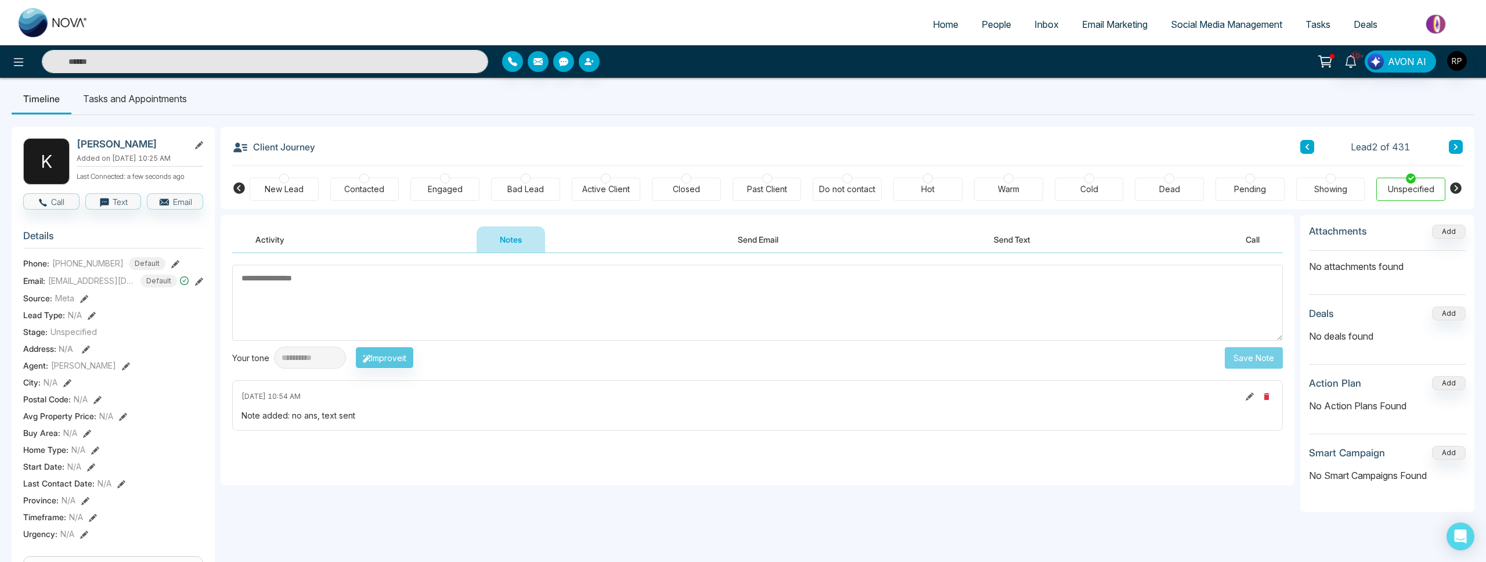
click at [1453, 142] on button at bounding box center [1456, 147] width 14 height 14
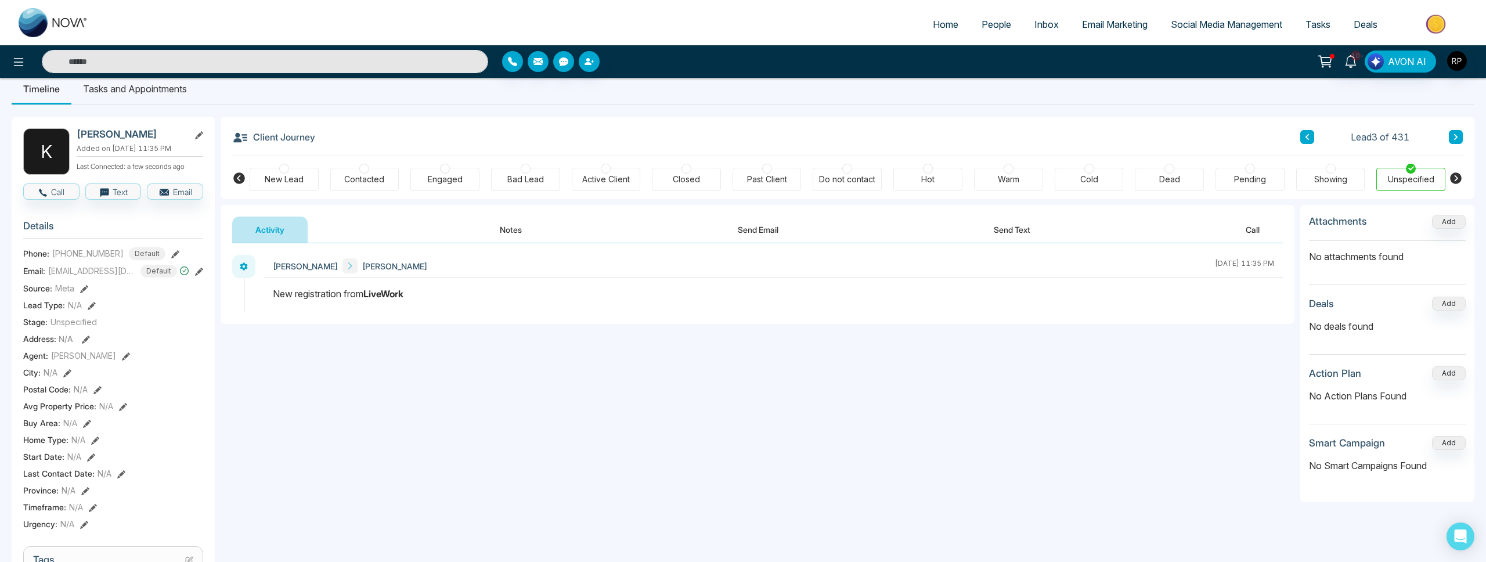
scroll to position [16, 0]
click at [174, 200] on button "Email" at bounding box center [175, 192] width 56 height 16
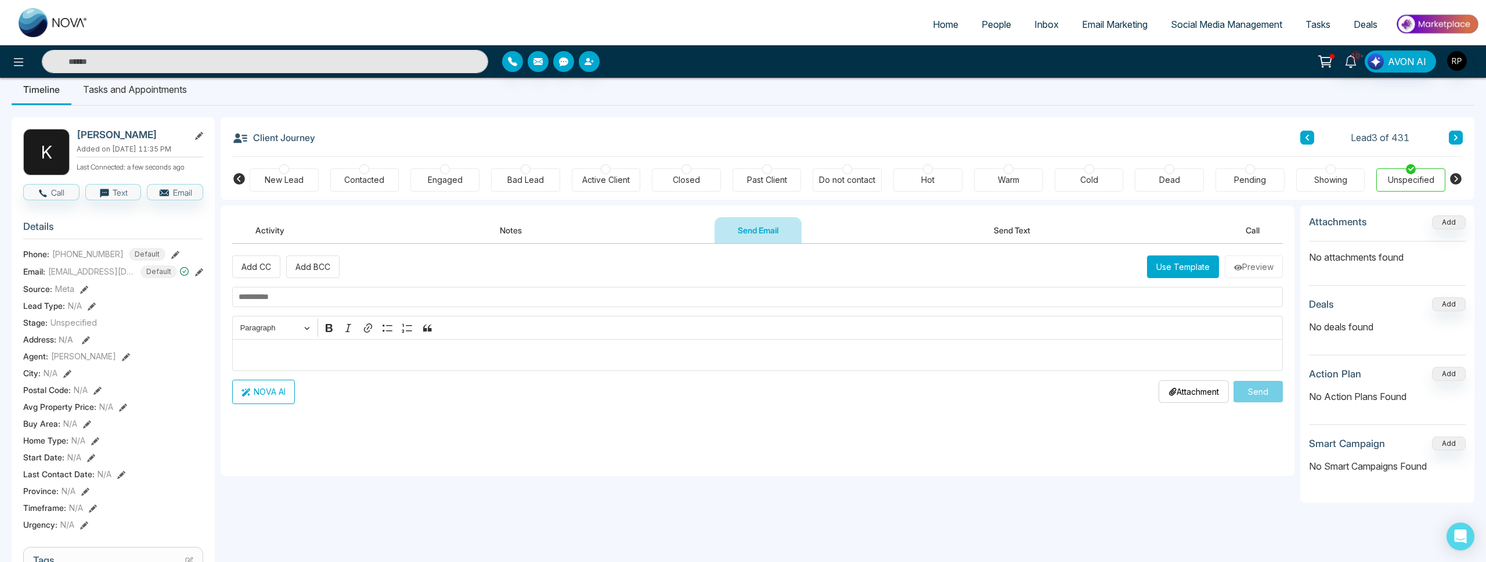
click at [266, 304] on input "text" at bounding box center [757, 297] width 1051 height 20
type input "**********"
click at [265, 353] on p "Editor editing area: main" at bounding box center [758, 355] width 1038 height 14
click at [531, 354] on p "Editor editing area: main" at bounding box center [758, 355] width 1038 height 14
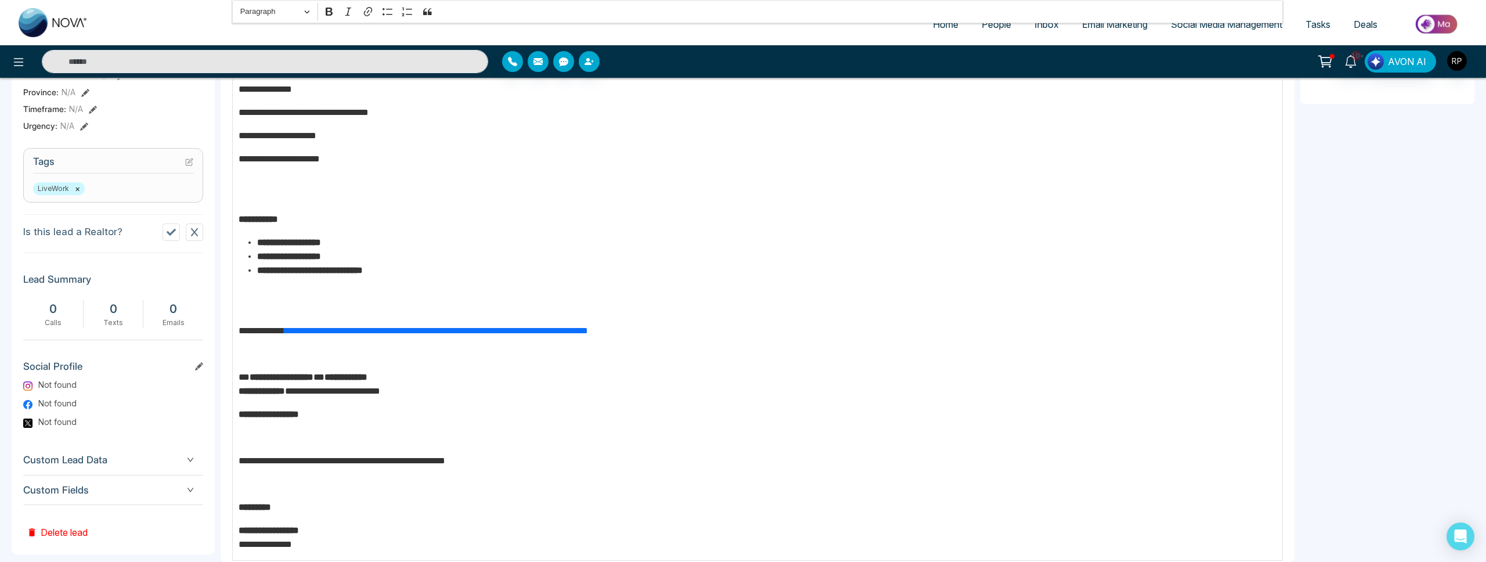
scroll to position [142, 0]
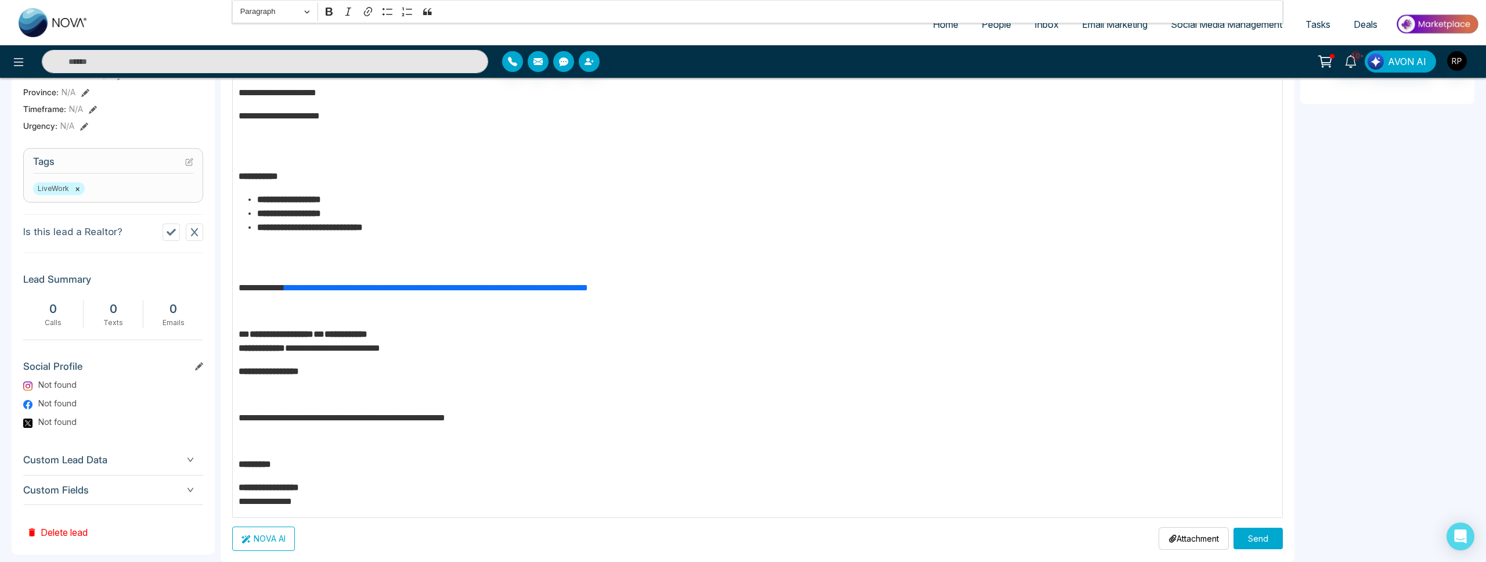
click at [1263, 542] on button "Send" at bounding box center [1258, 538] width 49 height 21
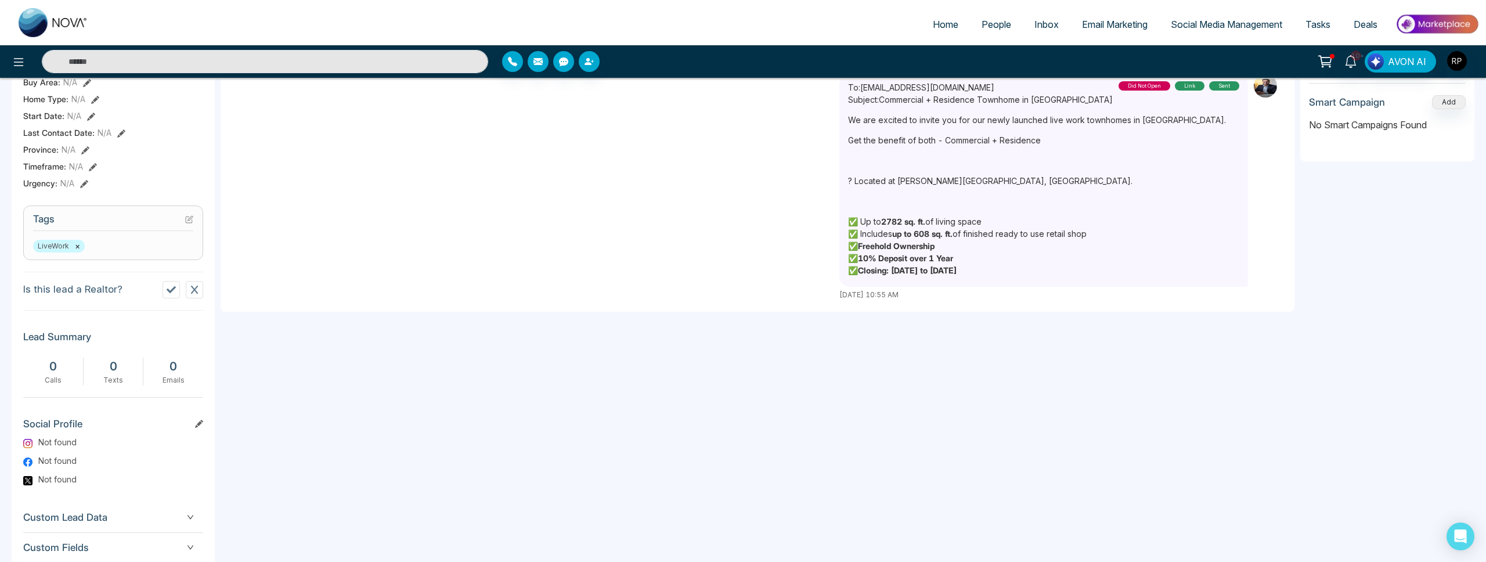
scroll to position [0, 0]
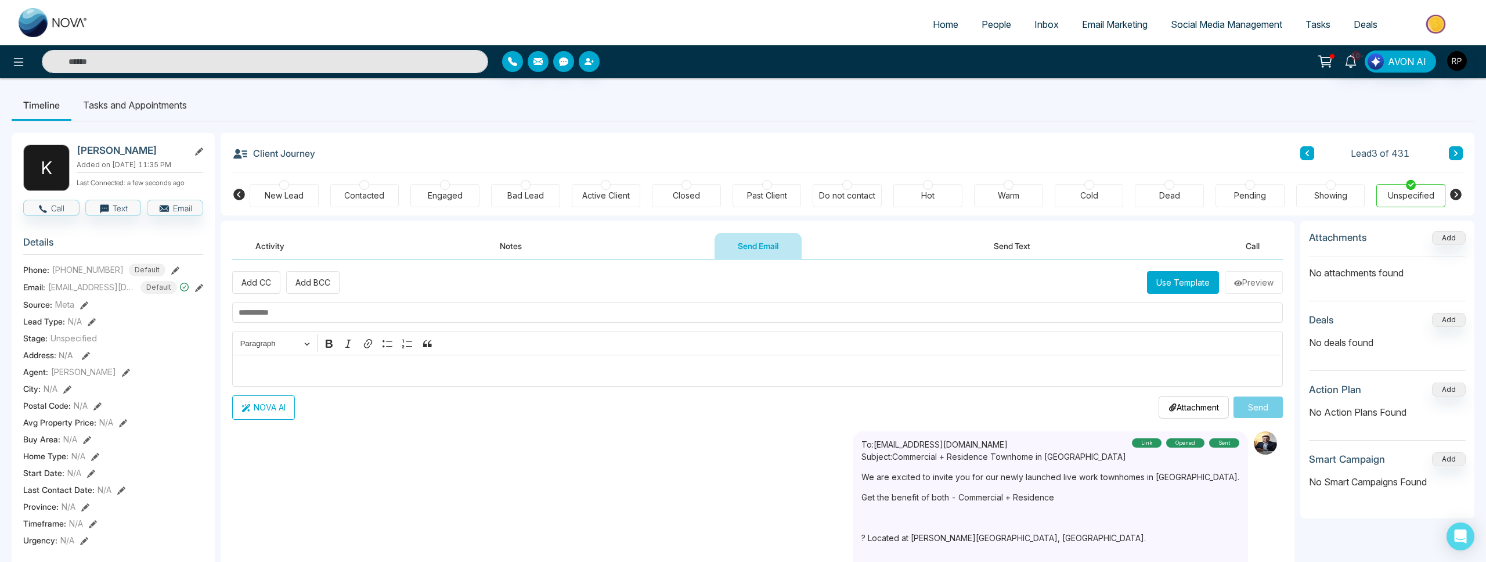
click at [197, 292] on icon at bounding box center [199, 288] width 8 height 8
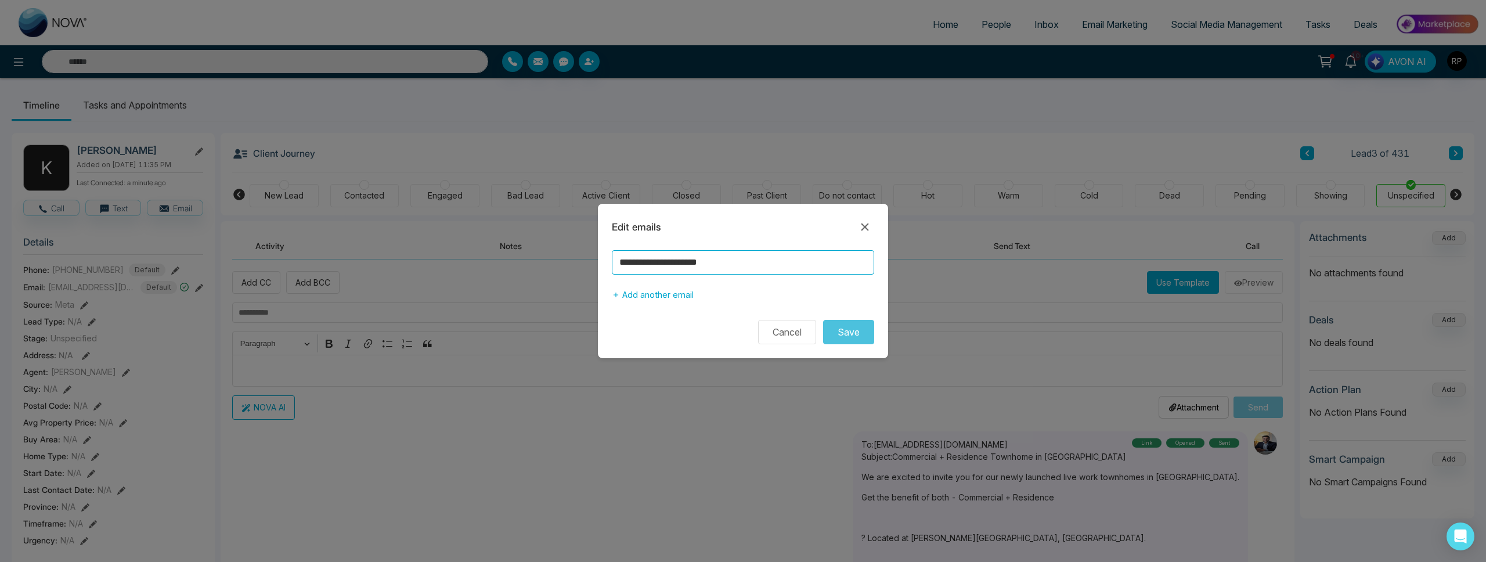
click at [778, 264] on input "**********" at bounding box center [743, 262] width 262 height 24
click at [864, 229] on icon at bounding box center [865, 227] width 14 height 14
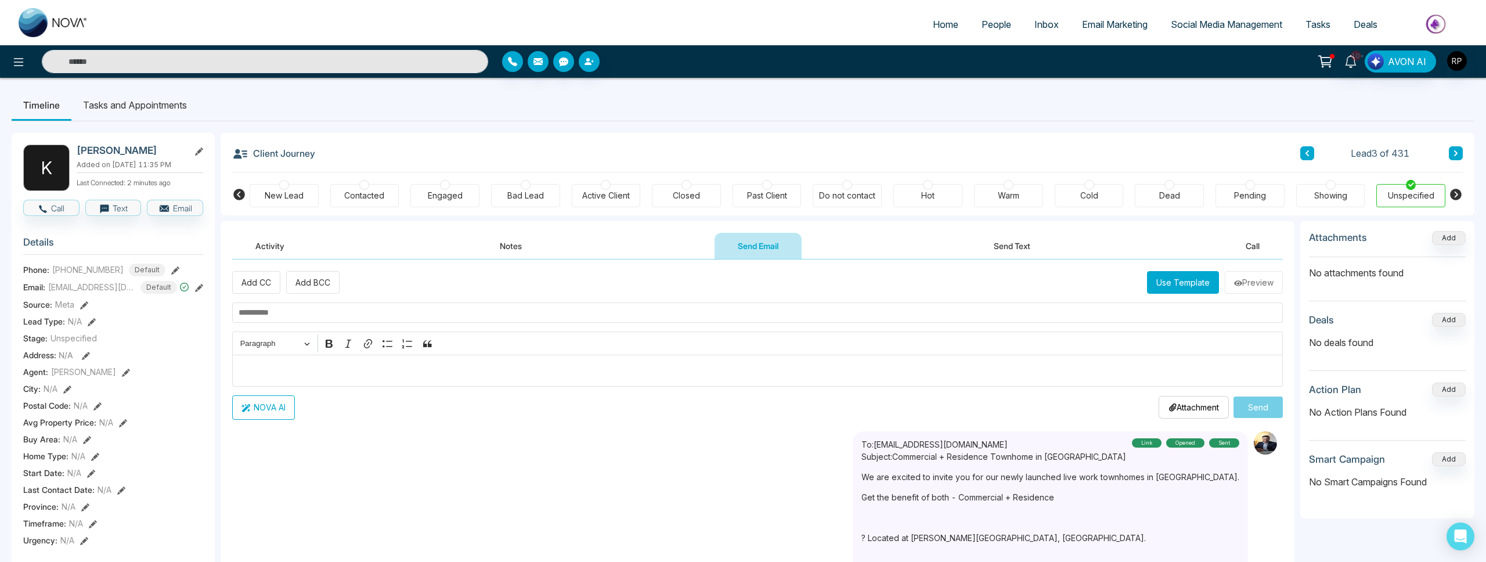
click at [527, 245] on button "Notes" at bounding box center [511, 246] width 68 height 26
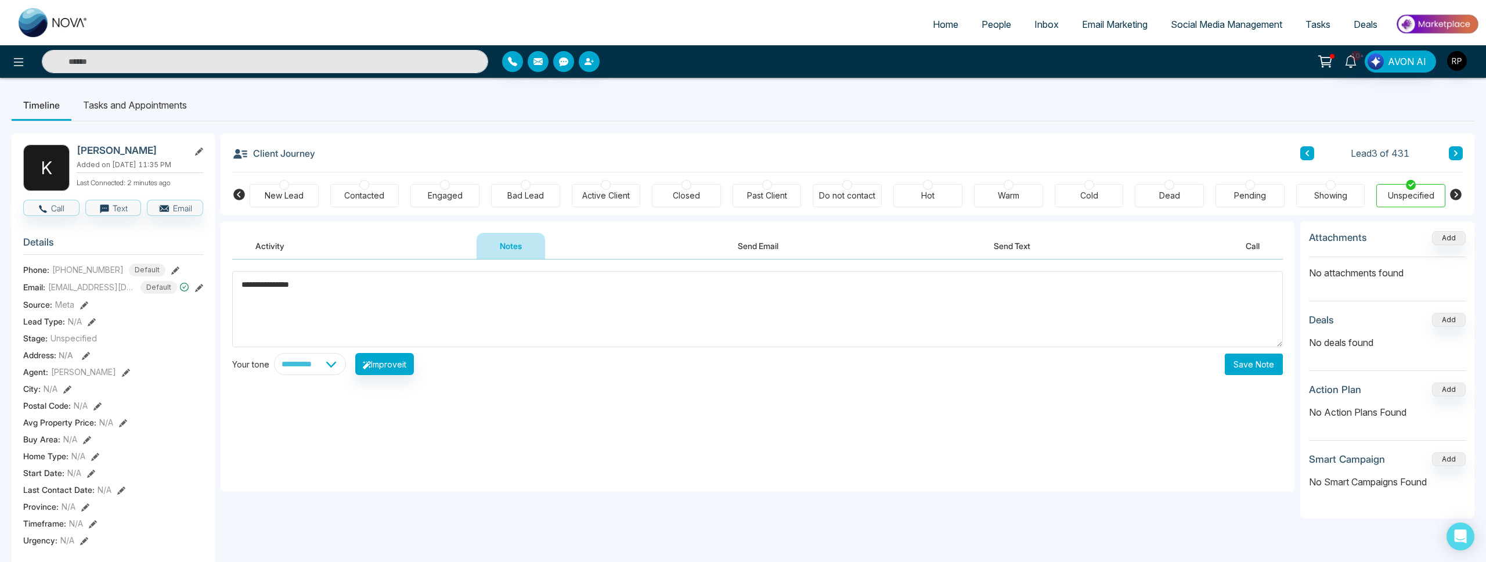
type textarea "**********"
click at [1237, 370] on button "Save Note" at bounding box center [1254, 364] width 58 height 21
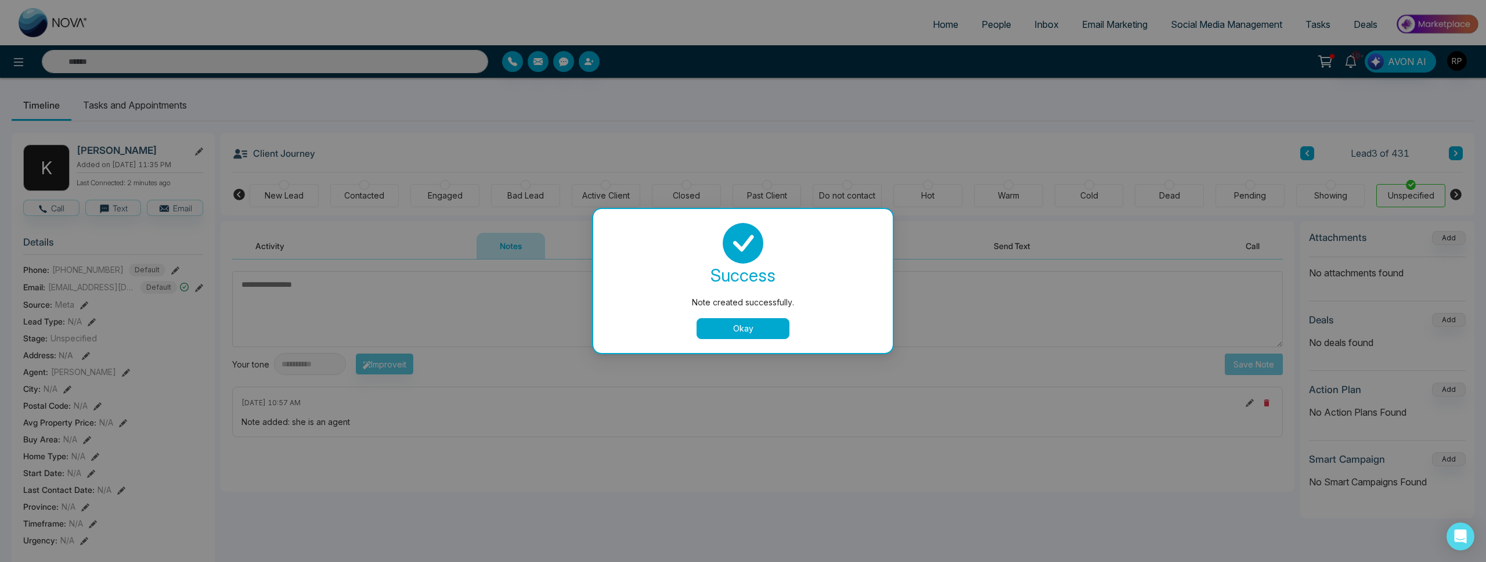
click at [744, 330] on button "Okay" at bounding box center [743, 328] width 93 height 21
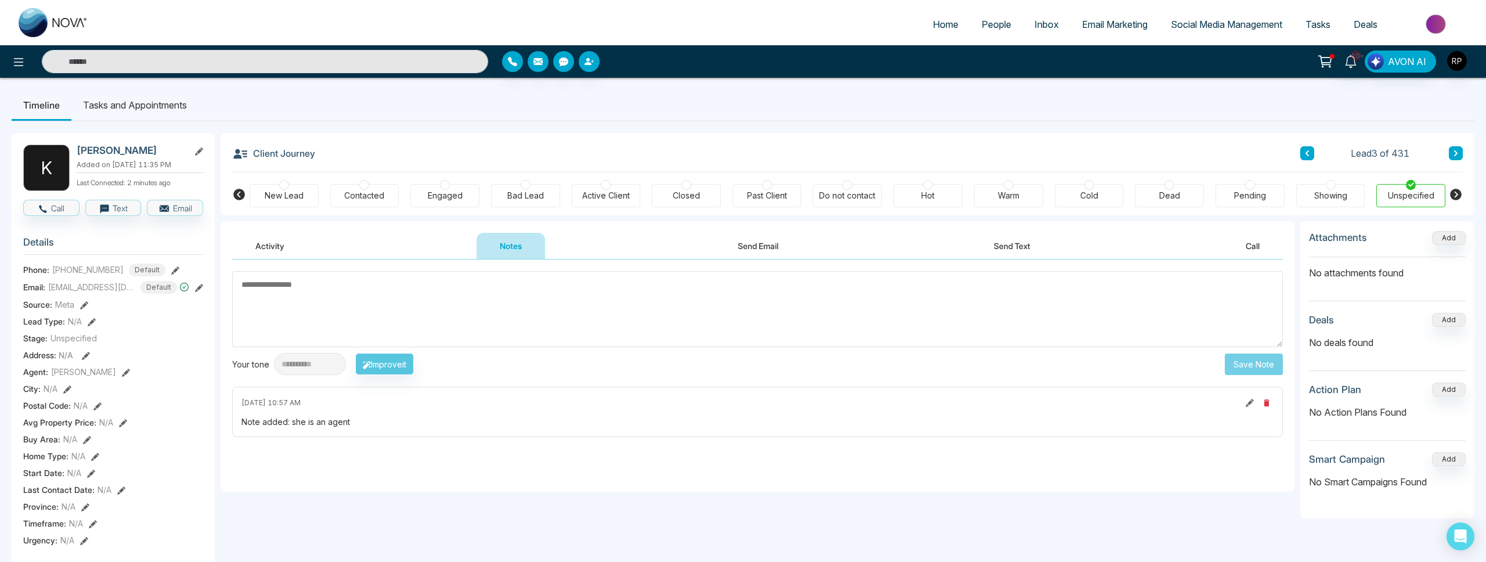
click at [459, 199] on div "Engaged" at bounding box center [445, 196] width 35 height 12
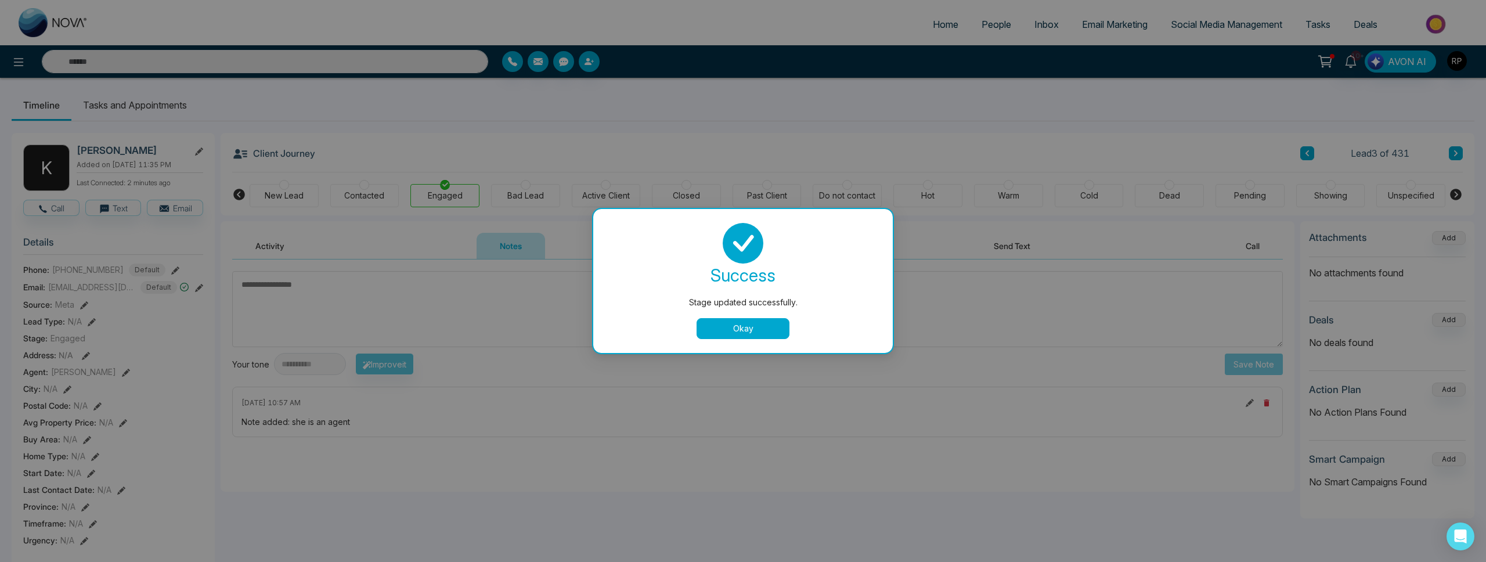
click at [741, 333] on button "Okay" at bounding box center [743, 328] width 93 height 21
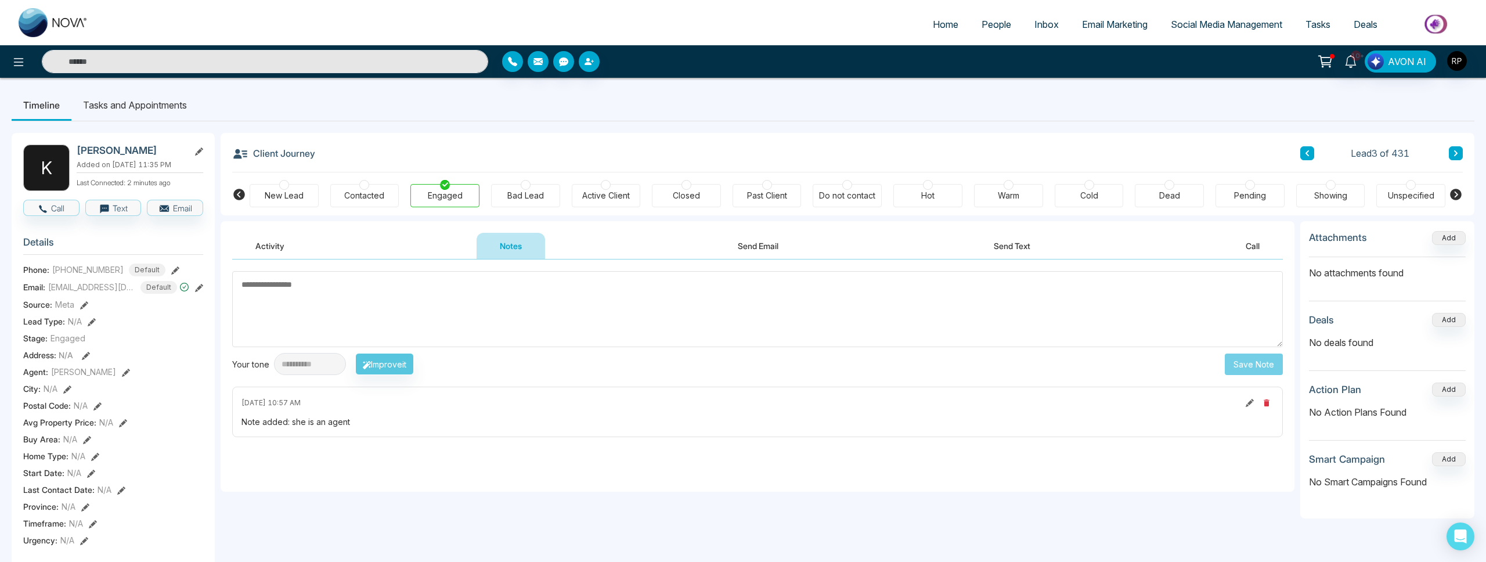
click at [1415, 195] on div "Unspecified" at bounding box center [1411, 196] width 46 height 12
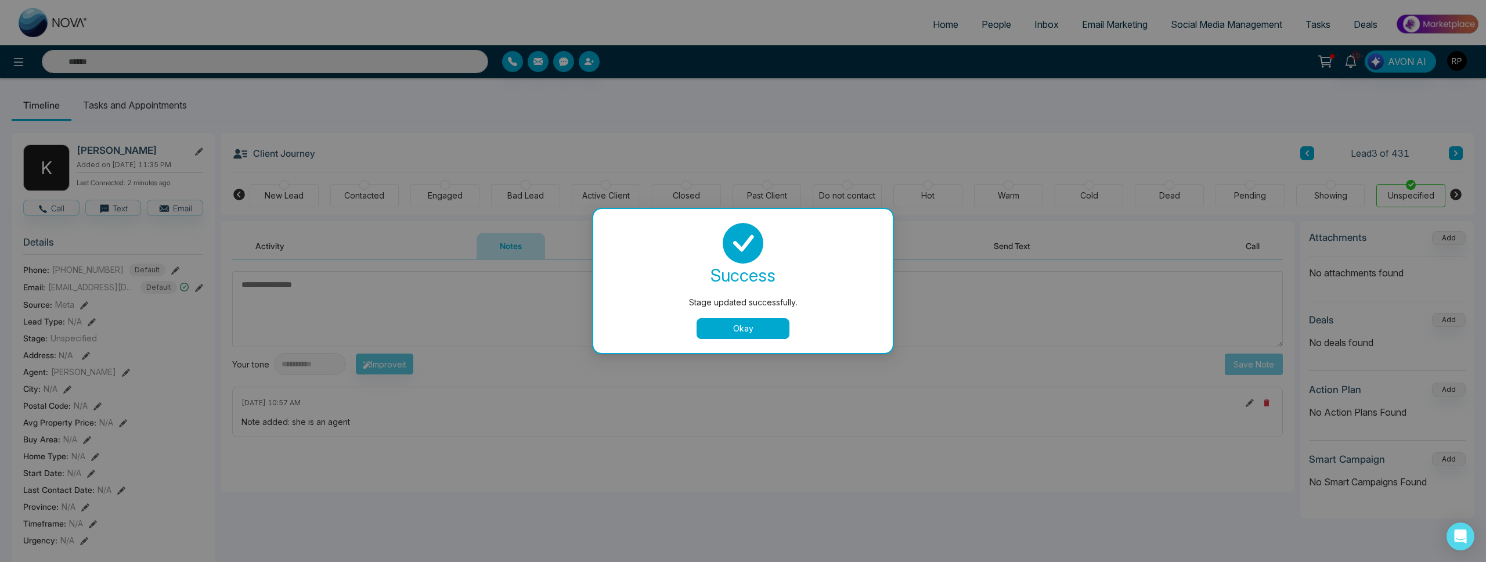
click at [740, 330] on button "Okay" at bounding box center [743, 328] width 93 height 21
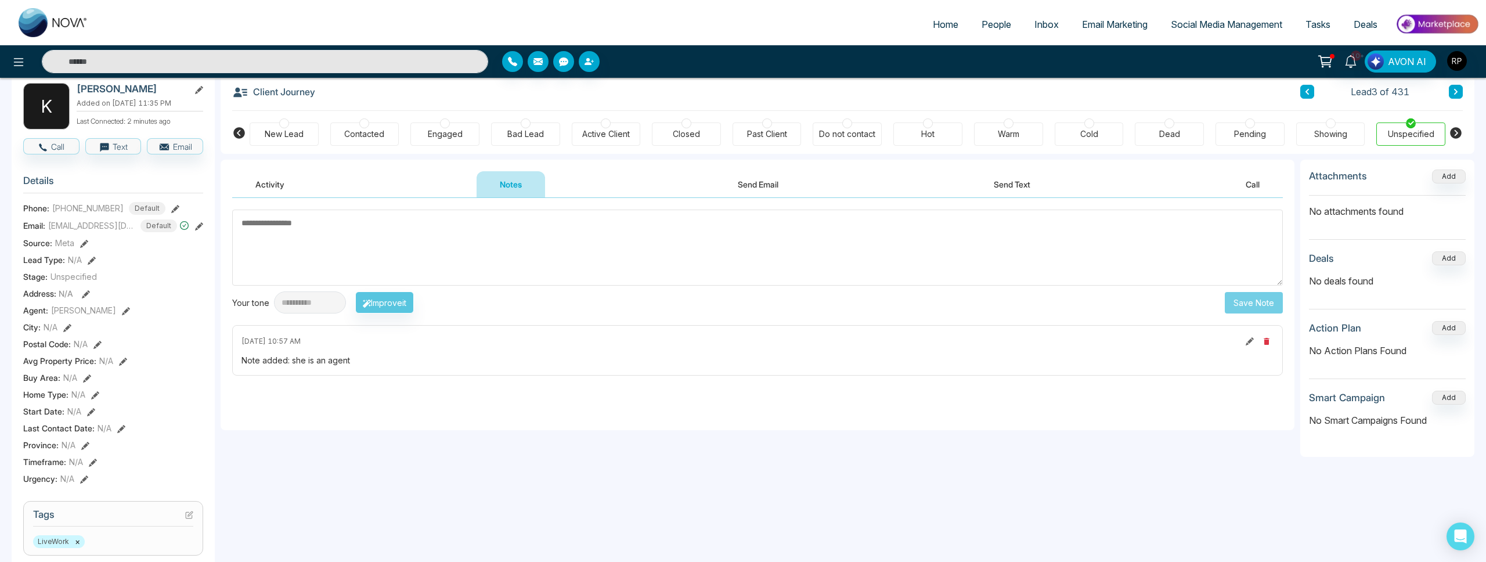
scroll to position [150, 0]
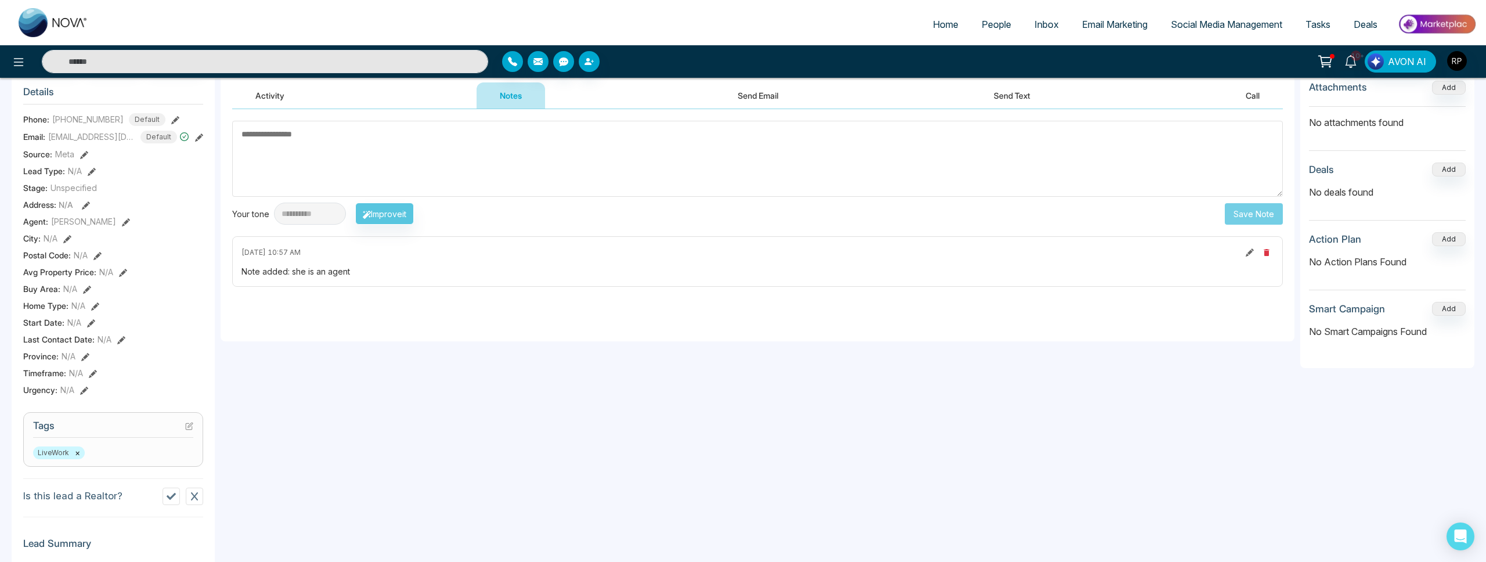
click at [194, 437] on section "Tags LiveWork ×" at bounding box center [113, 439] width 180 height 55
click at [187, 430] on icon at bounding box center [189, 426] width 8 height 8
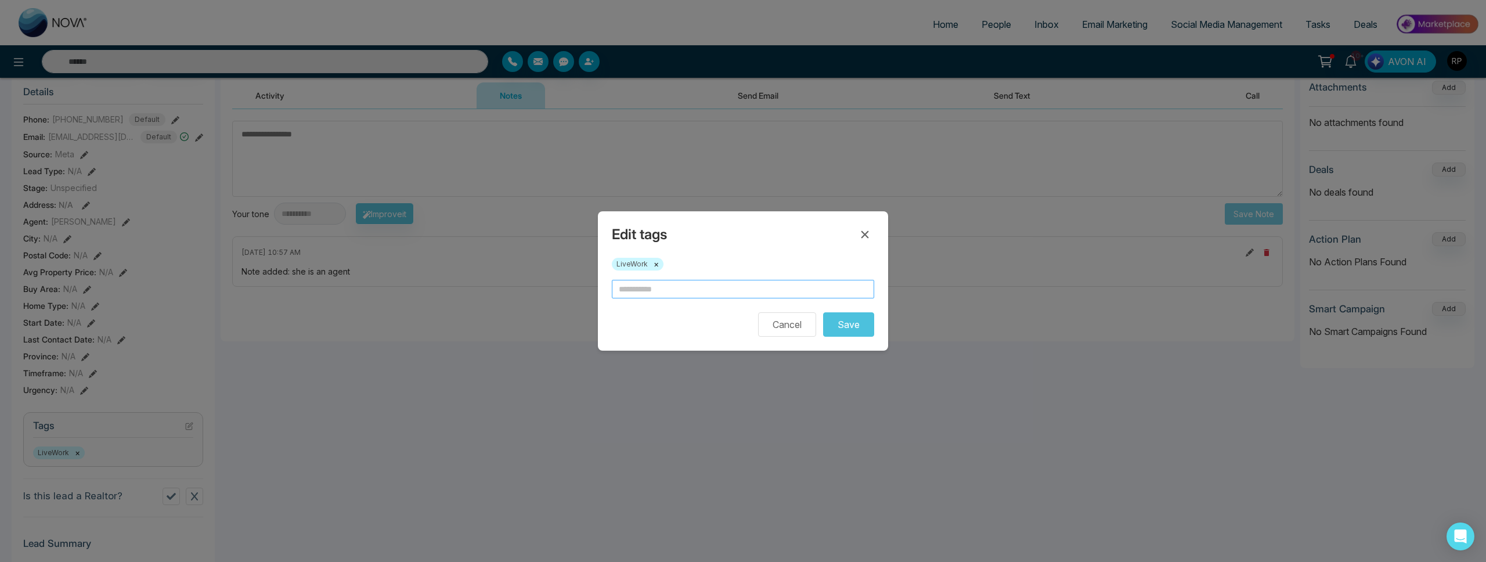
click at [671, 294] on input "text" at bounding box center [743, 289] width 262 height 19
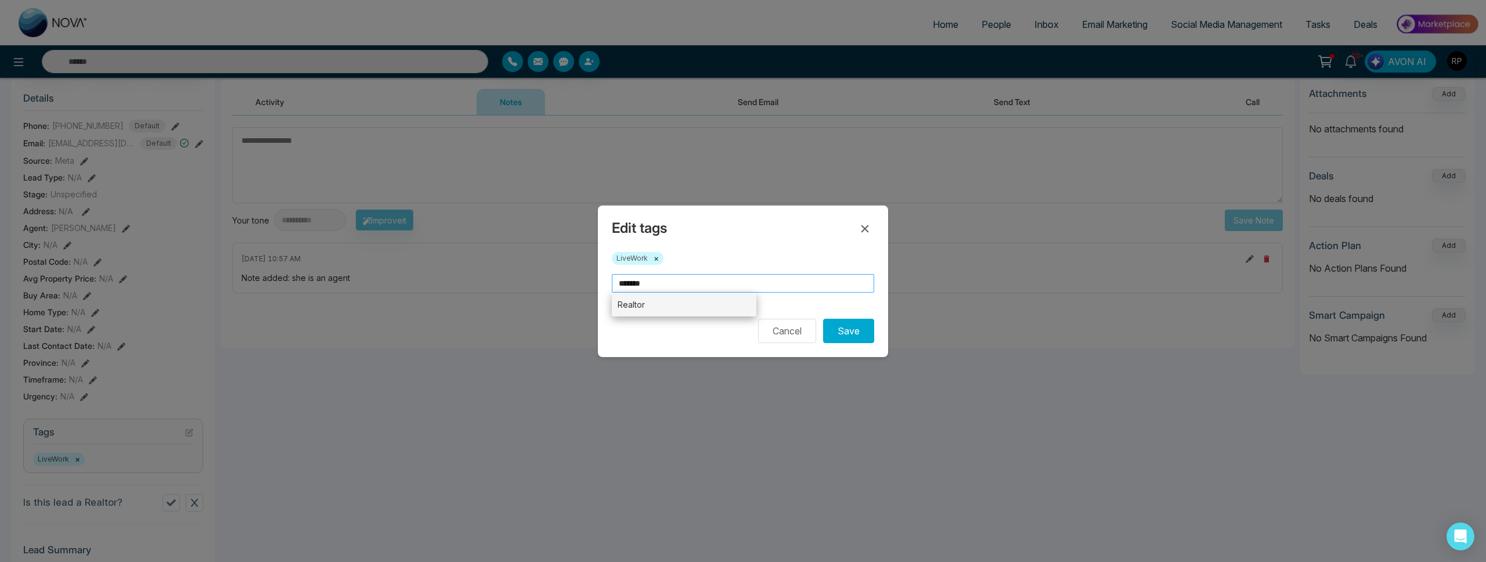
type input "*******"
click at [647, 309] on li "Realtor" at bounding box center [684, 305] width 145 height 24
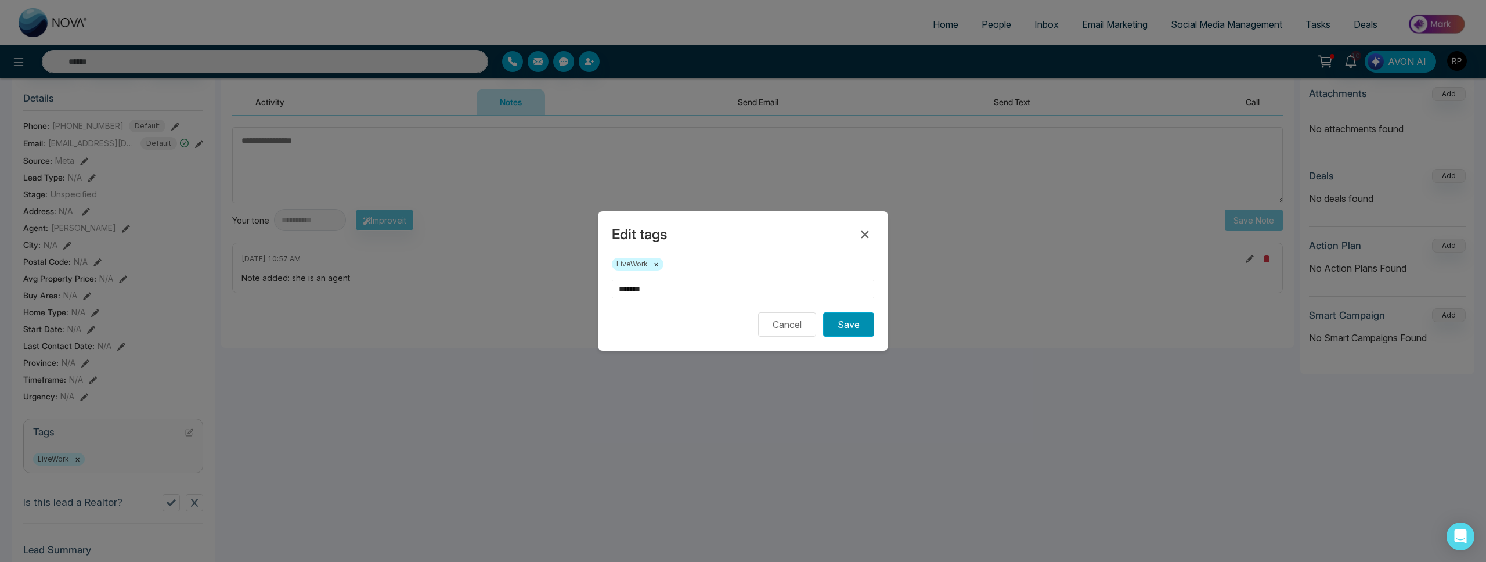
click at [874, 331] on button "Save" at bounding box center [848, 324] width 51 height 24
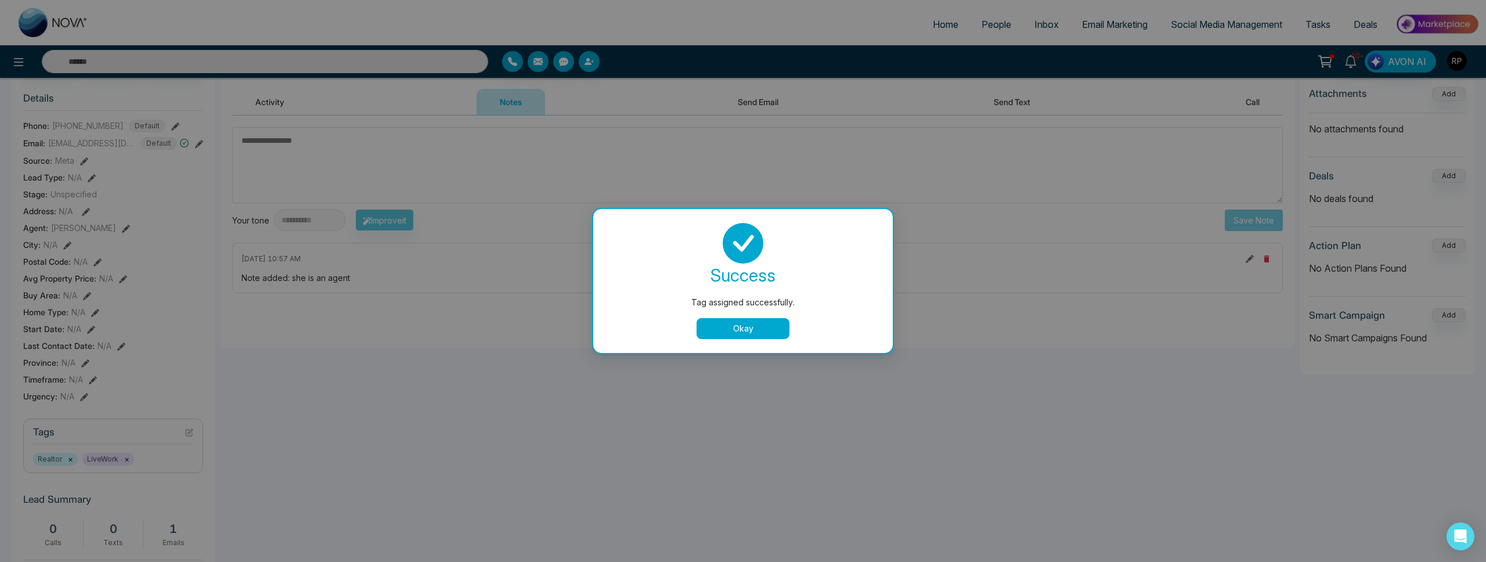
drag, startPoint x: 733, startPoint y: 329, endPoint x: 722, endPoint y: 329, distance: 11.6
click at [733, 329] on button "Okay" at bounding box center [743, 328] width 93 height 21
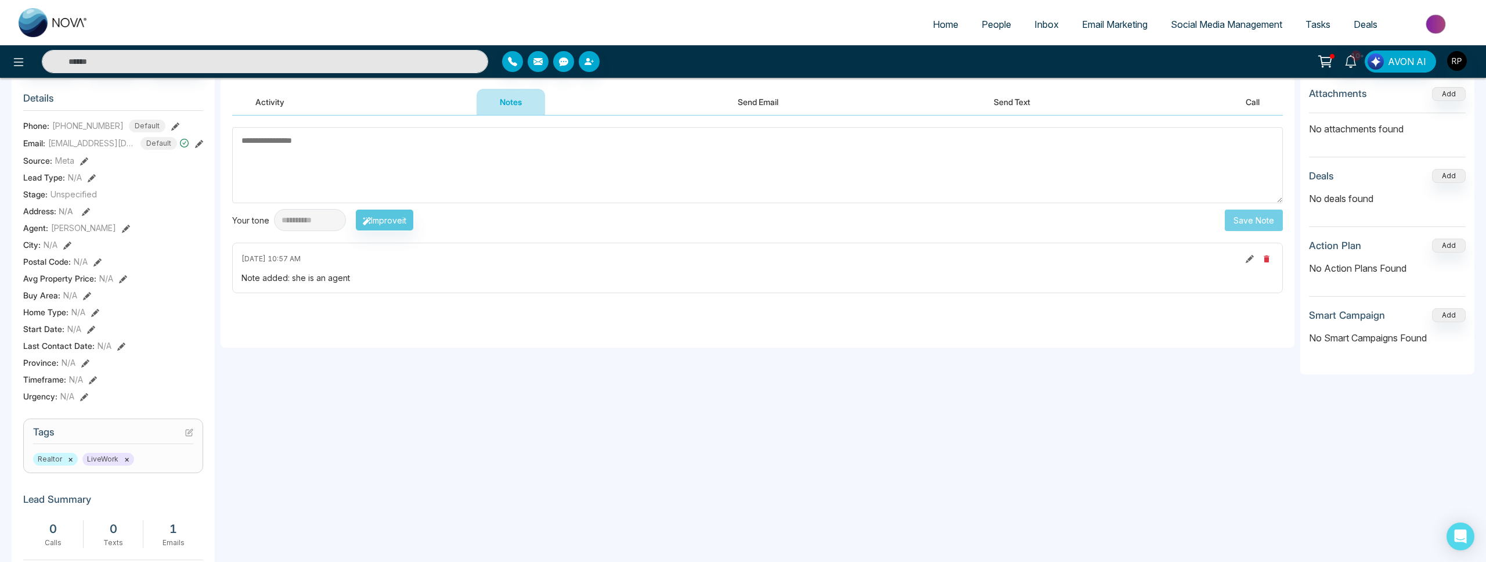
scroll to position [0, 0]
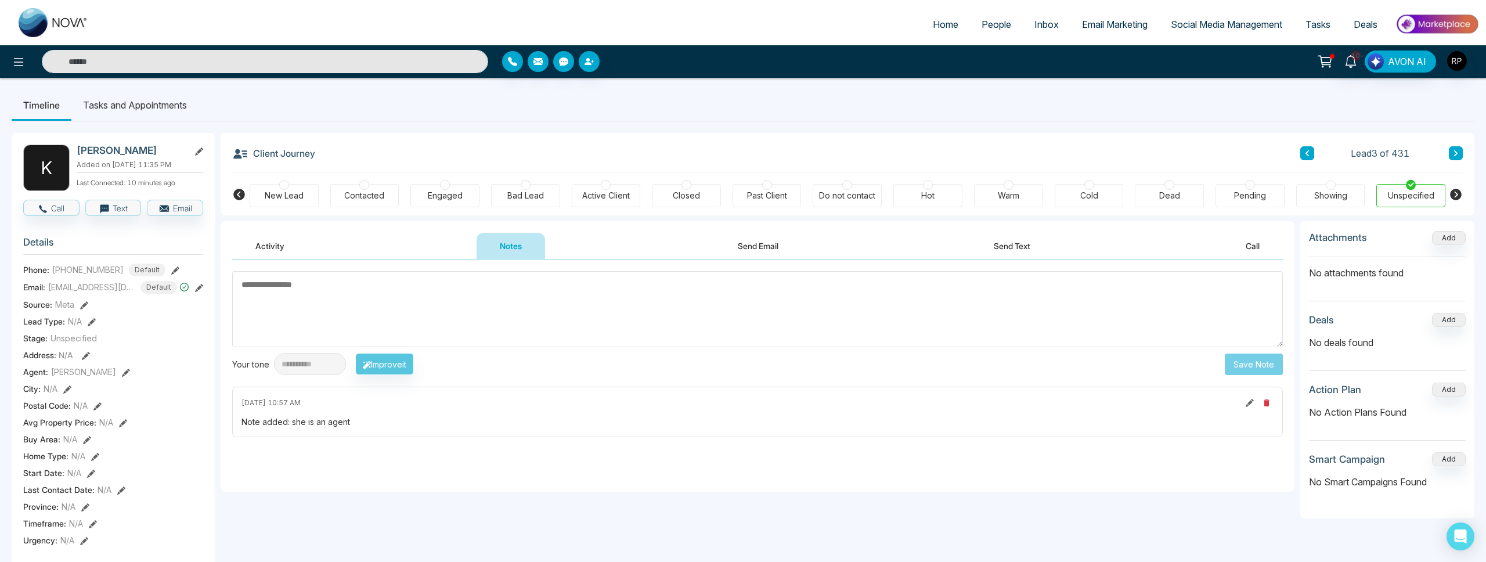
click at [169, 58] on input "text" at bounding box center [265, 61] width 446 height 23
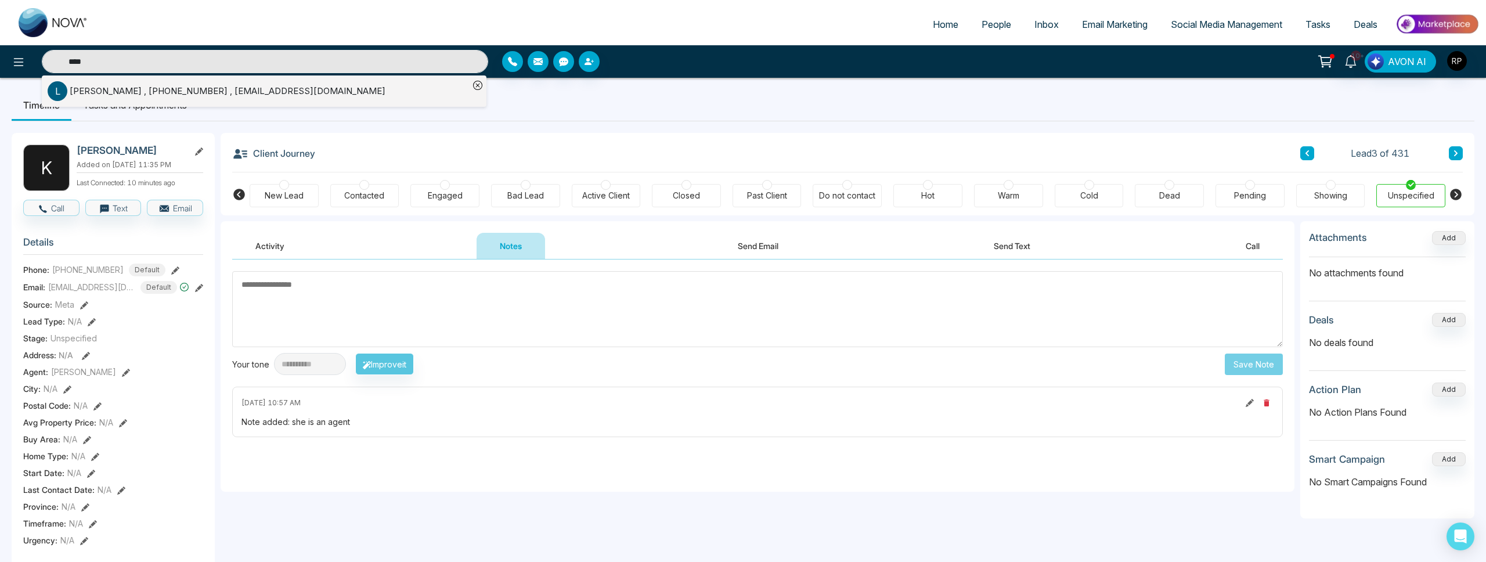
type input "****"
click at [107, 82] on div "L [PERSON_NAME] , [PHONE_NUMBER] , [EMAIL_ADDRESS][DOMAIN_NAME]" at bounding box center [258, 91] width 421 height 20
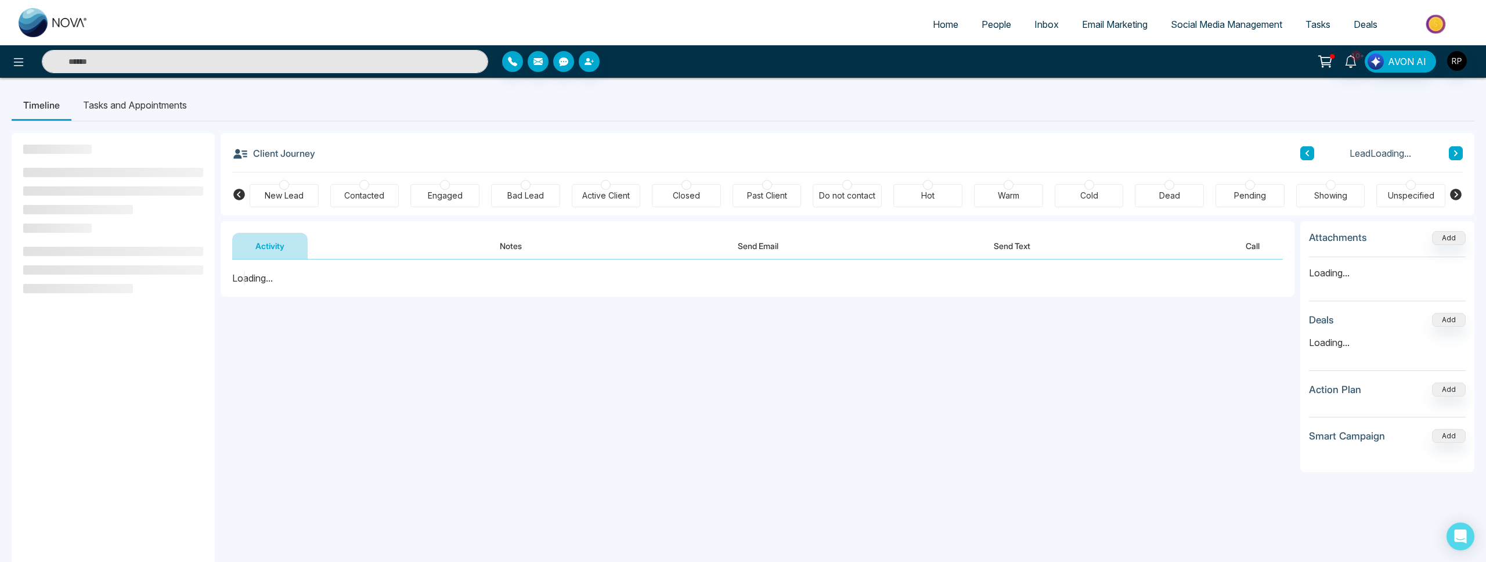
scroll to position [5, 0]
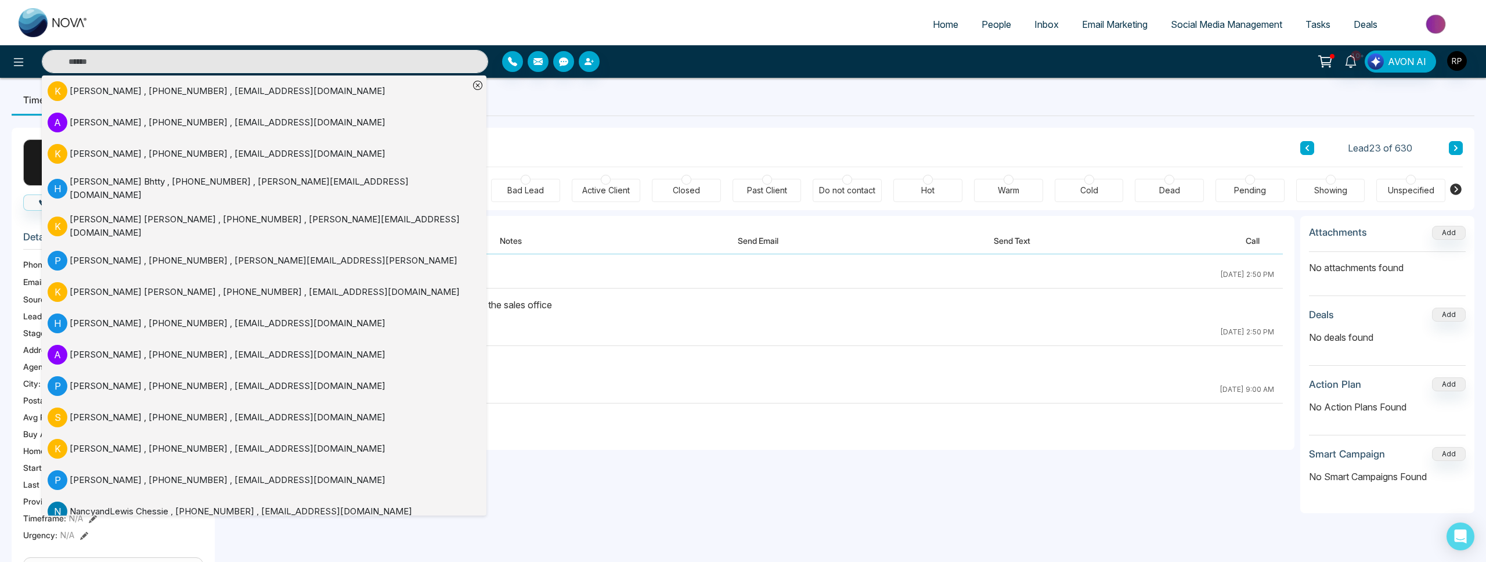
click at [121, 67] on input "text" at bounding box center [265, 61] width 446 height 23
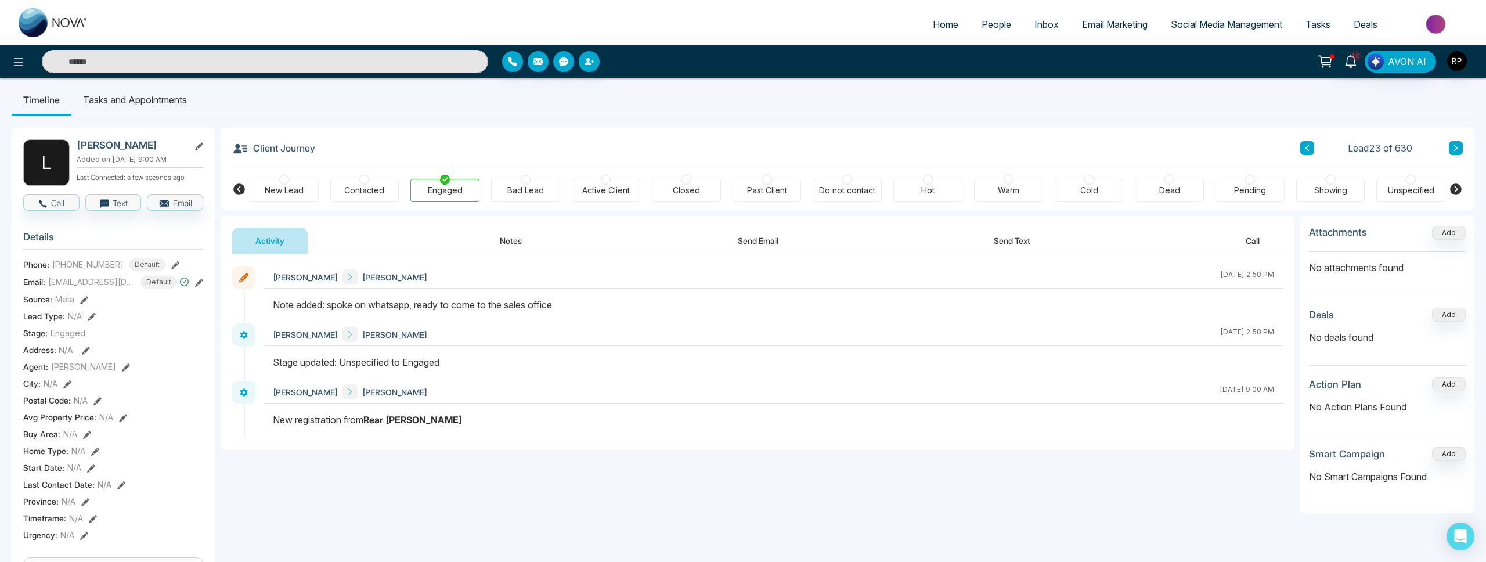
click at [613, 459] on div "**********" at bounding box center [758, 370] width 1074 height 232
